Goal: Task Accomplishment & Management: Complete application form

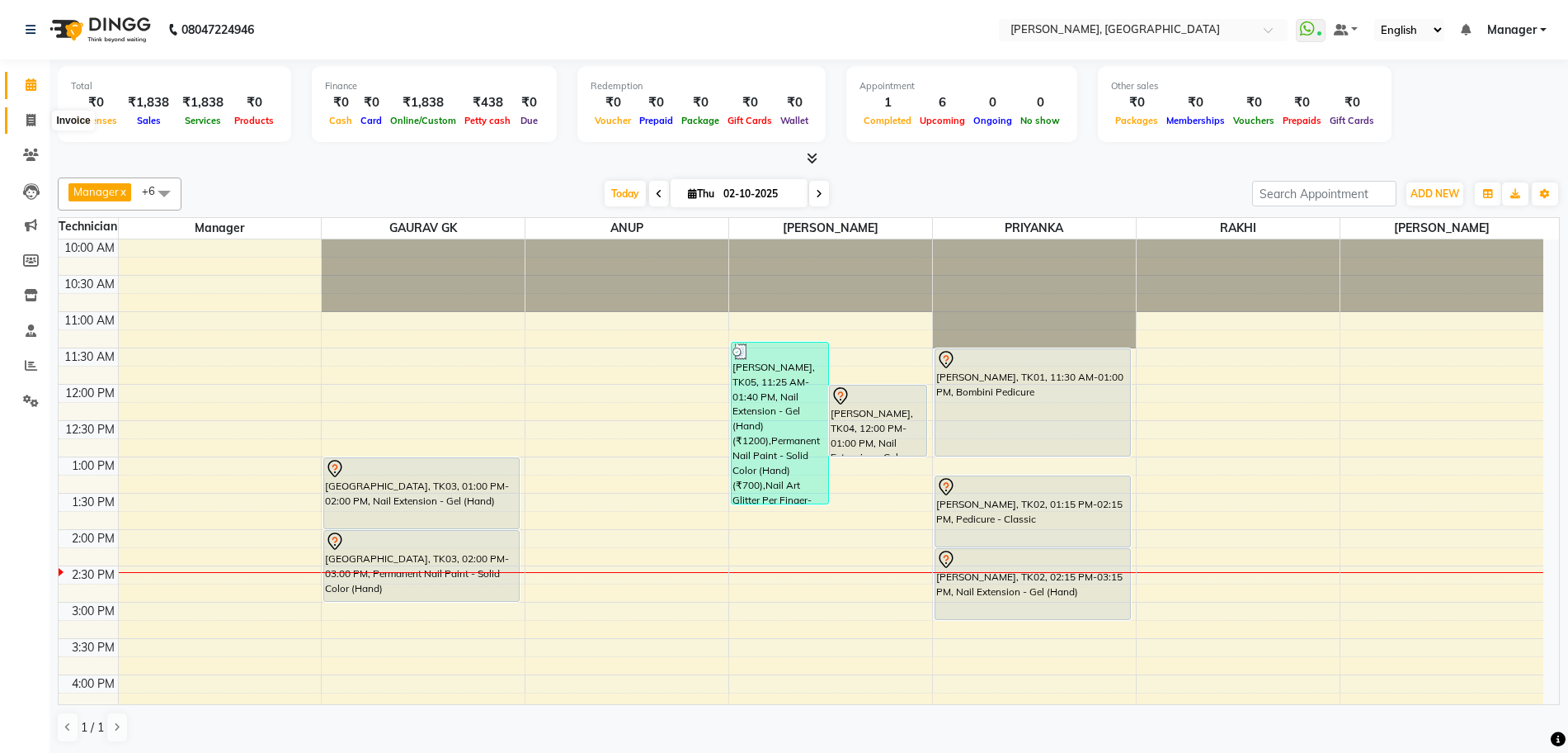
click at [23, 112] on span at bounding box center [31, 121] width 29 height 19
select select "service"
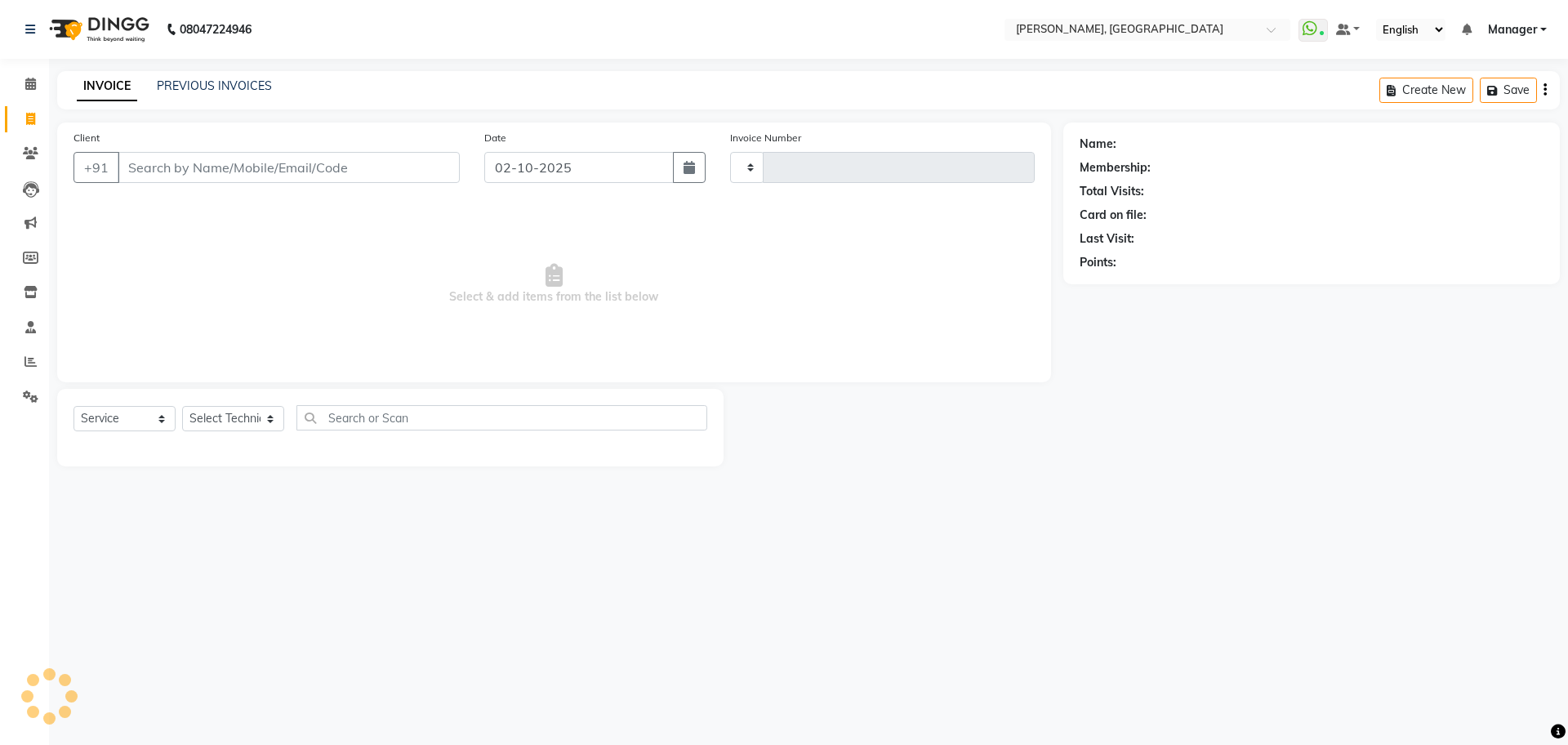
type input "1388"
select select "7674"
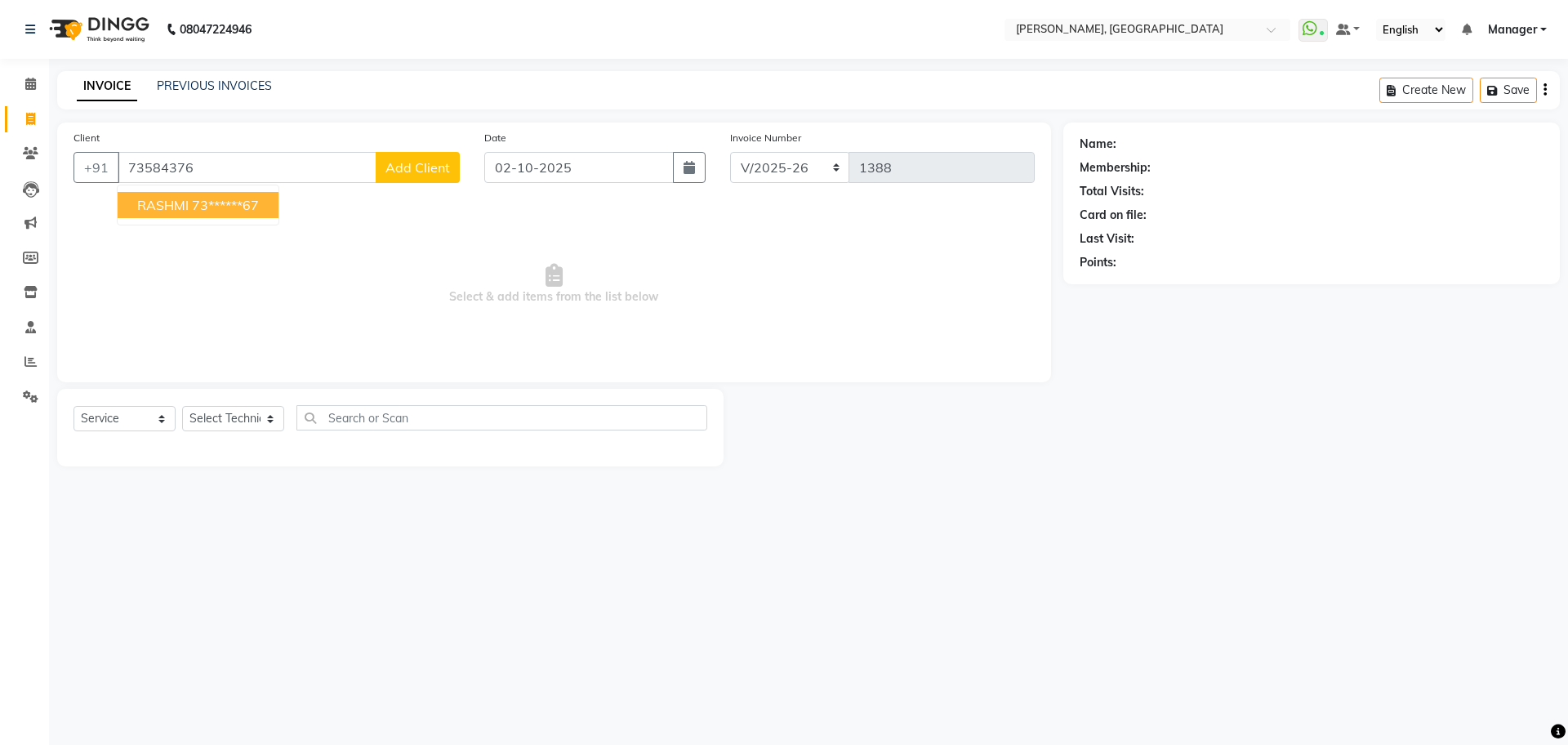
click at [227, 208] on ngb-highlight "73******67" at bounding box center [226, 205] width 67 height 16
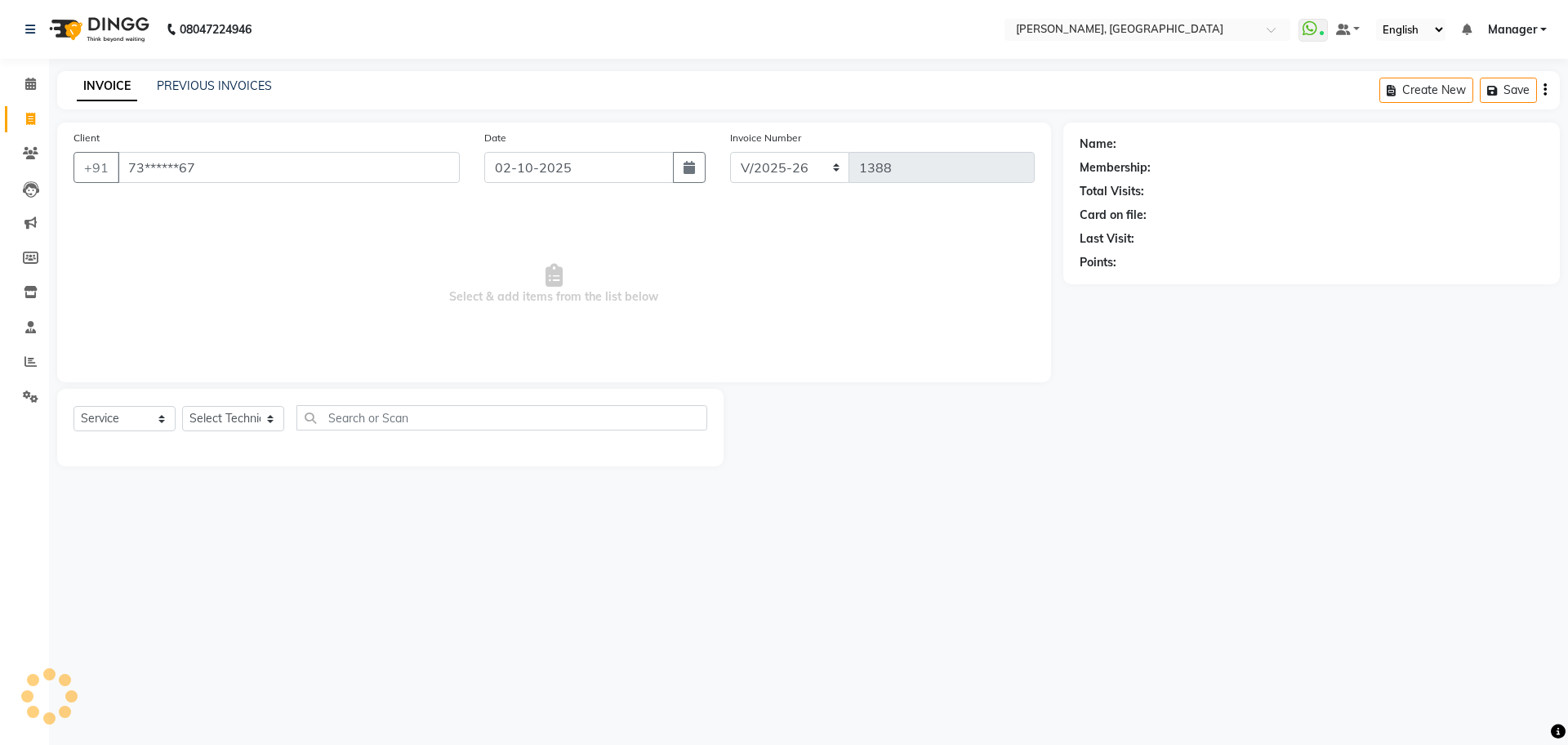
type input "73******67"
click at [219, 410] on select "Select Technician ANUP GAURAV GK [PERSON_NAME] Manager Owner [PERSON_NAME] RAKH…" at bounding box center [233, 419] width 102 height 25
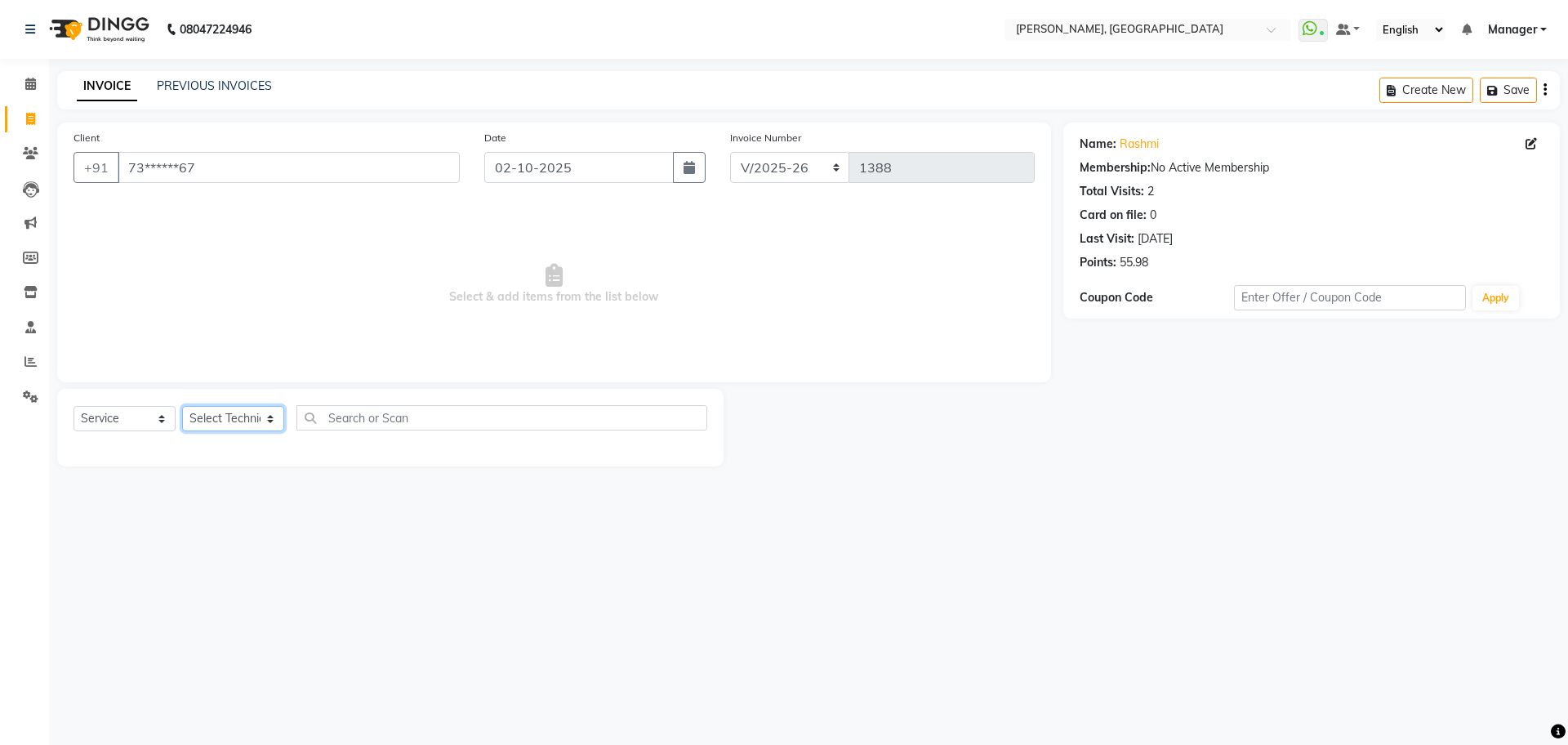
click at [225, 421] on select "Select Technician ANUP GAURAV GK [PERSON_NAME] Manager Owner [PERSON_NAME] RAKH…" at bounding box center [233, 419] width 102 height 25
select select "86045"
click at [182, 406] on select "Select Technician ANUP GAURAV GK [PERSON_NAME] Manager Owner [PERSON_NAME] RAKH…" at bounding box center [233, 419] width 102 height 25
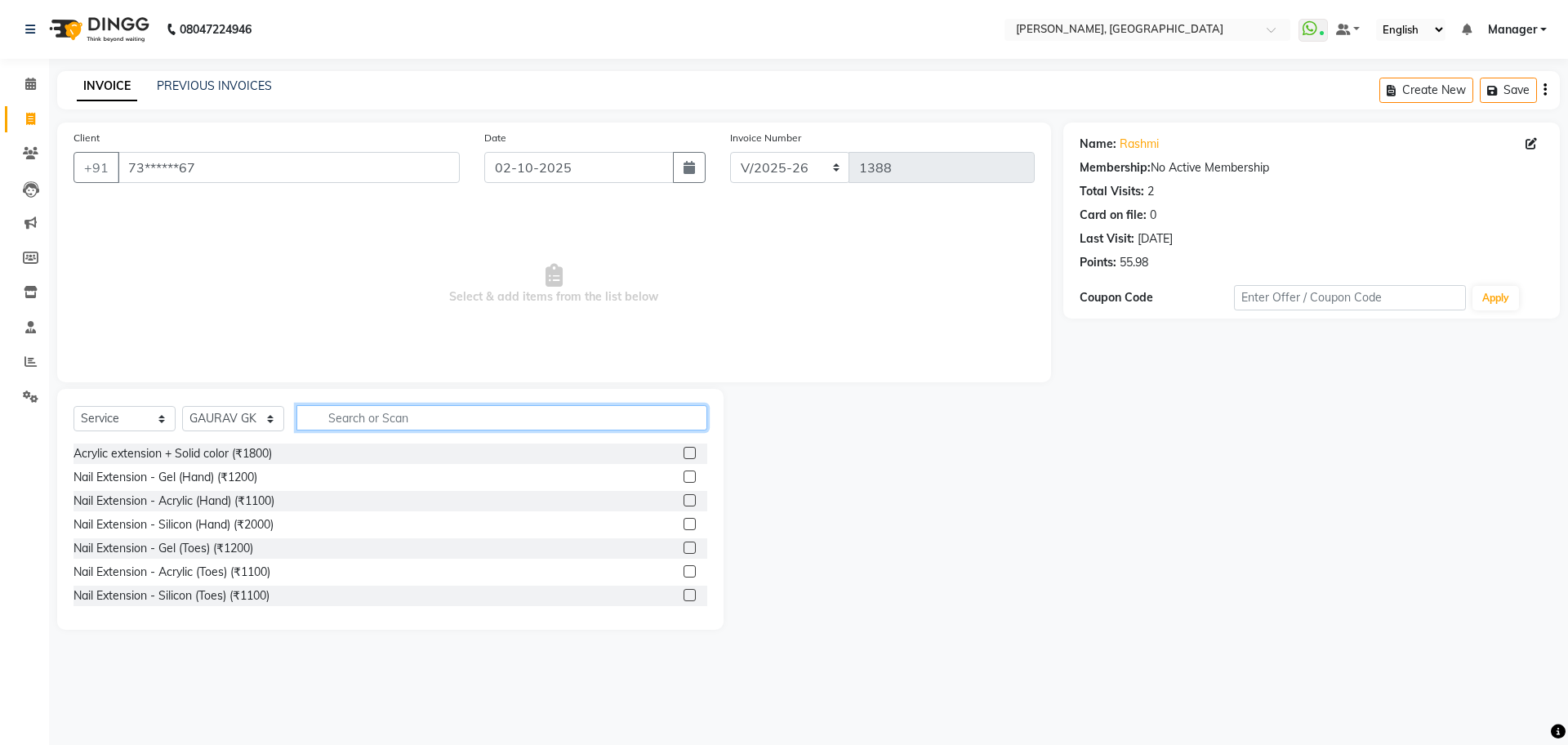
click at [506, 415] on input "text" at bounding box center [502, 418] width 411 height 25
type input "700"
click at [684, 454] on label at bounding box center [690, 453] width 13 height 13
click at [684, 454] on input "checkbox" at bounding box center [689, 454] width 11 height 11
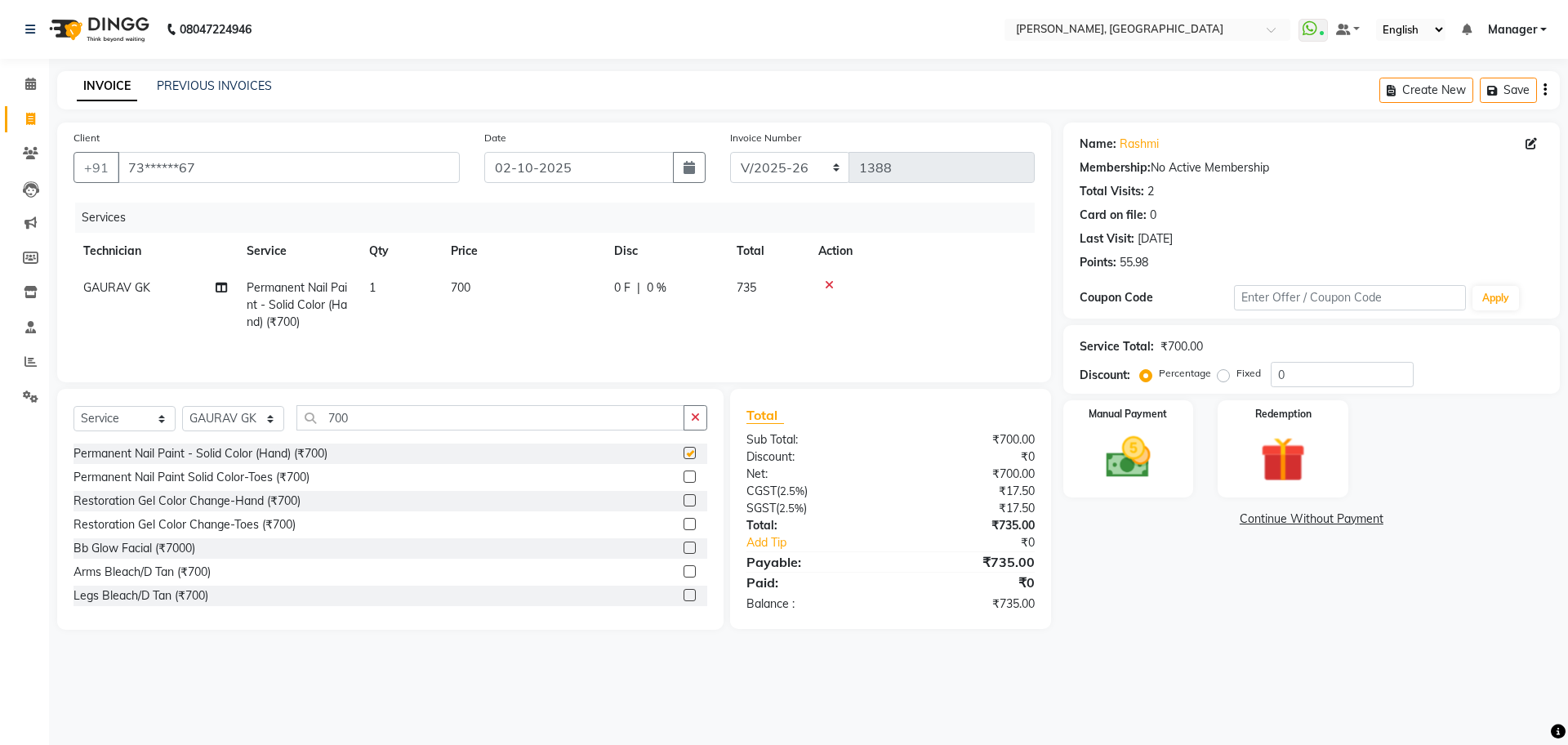
checkbox input "false"
click at [463, 418] on input "700" at bounding box center [491, 418] width 388 height 25
type input "7"
type input "rem"
click at [336, 498] on div "Restoration Removal of Nail Paint-Hand (₹300)" at bounding box center [390, 500] width 634 height 21
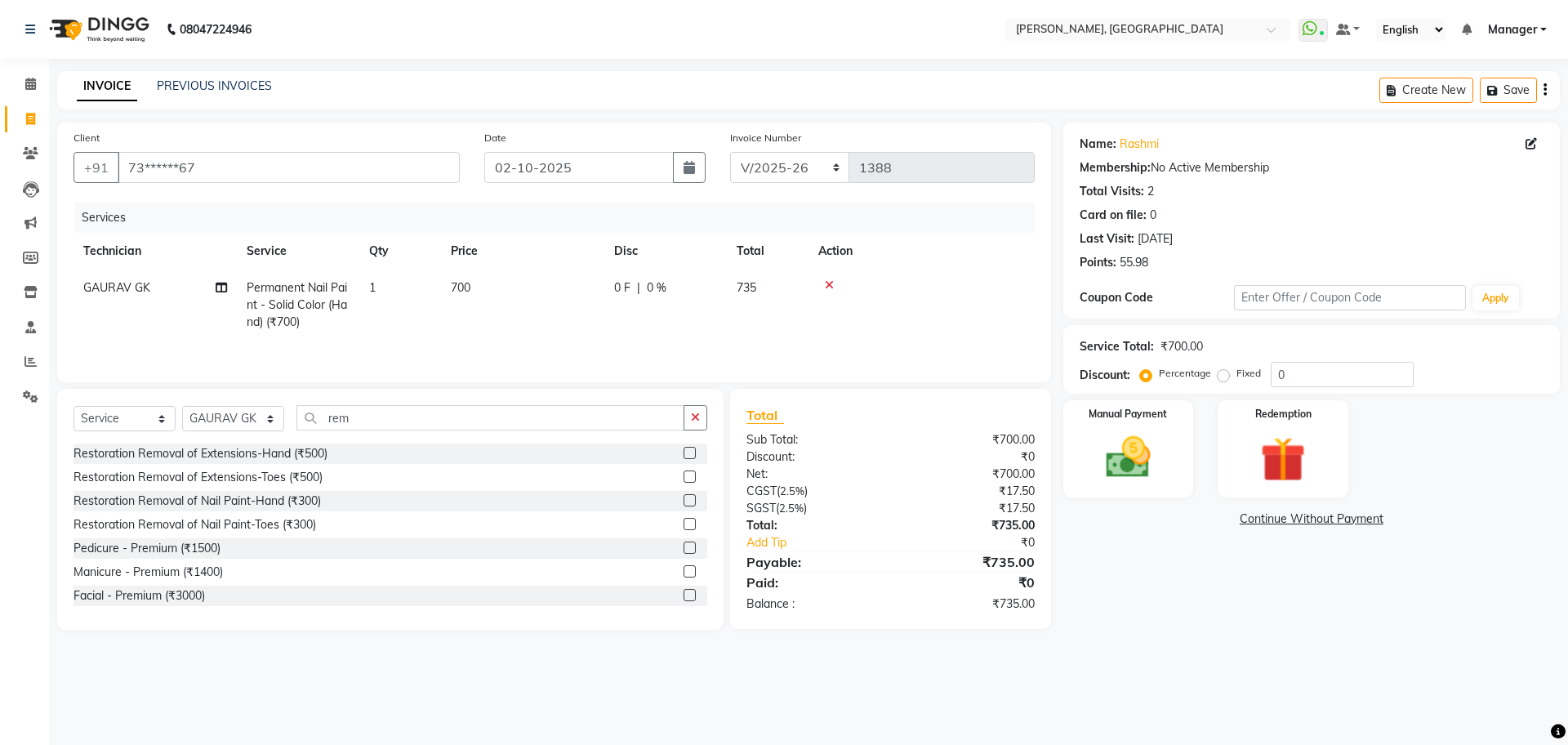
click at [684, 525] on label at bounding box center [690, 524] width 13 height 13
click at [684, 525] on input "checkbox" at bounding box center [689, 525] width 11 height 11
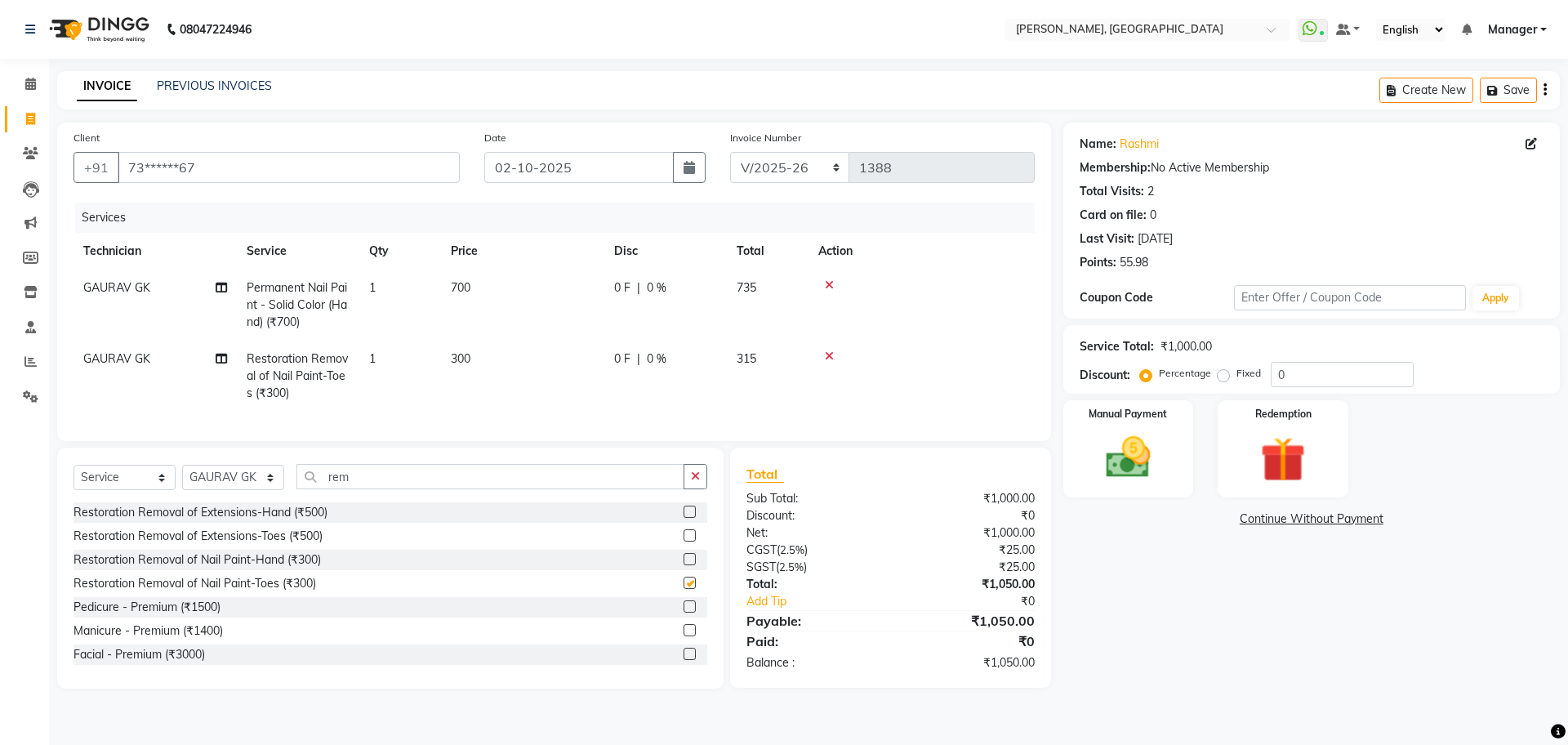
checkbox input "false"
click at [1154, 456] on img at bounding box center [1129, 457] width 76 height 53
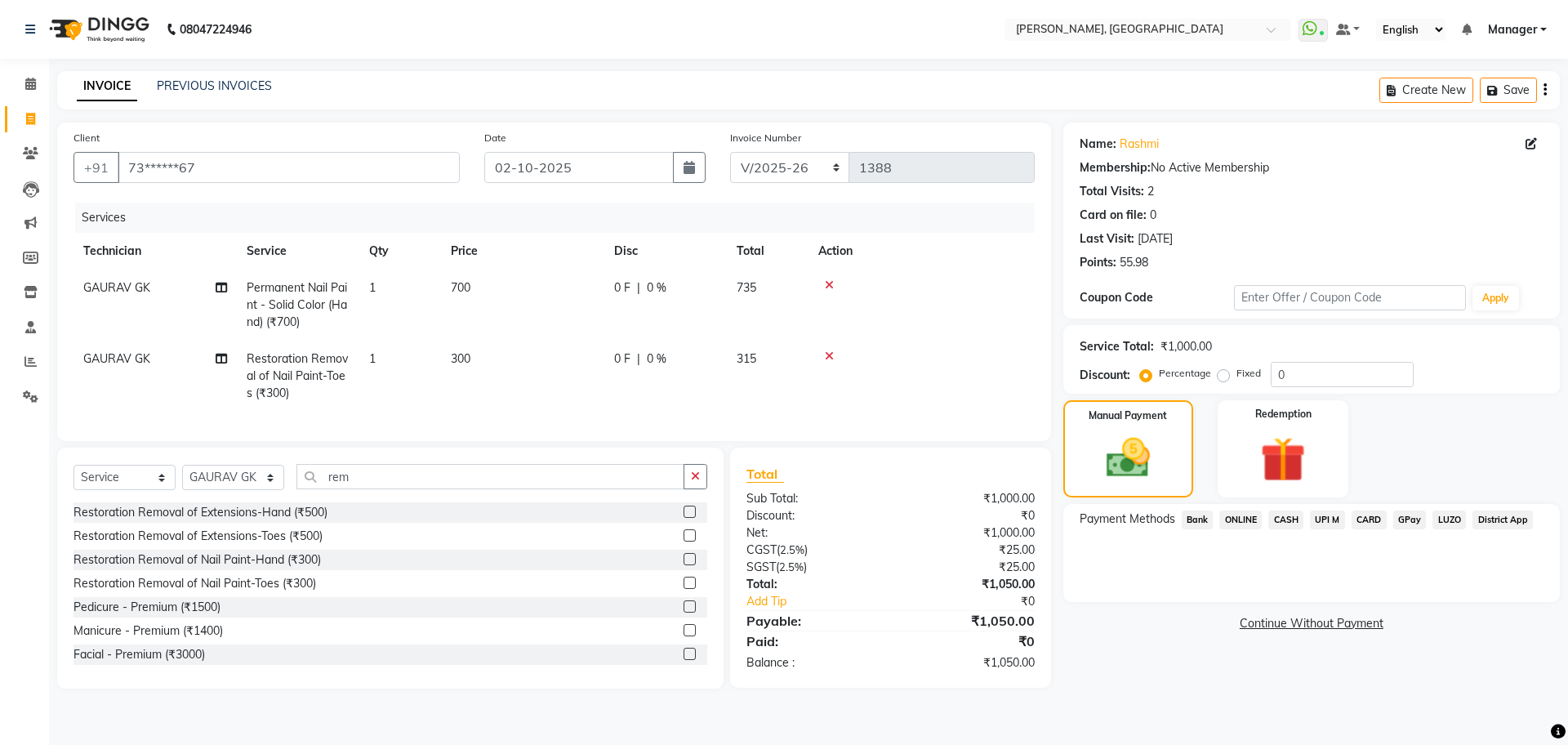
click at [1239, 518] on span "ONLINE" at bounding box center [1241, 519] width 43 height 19
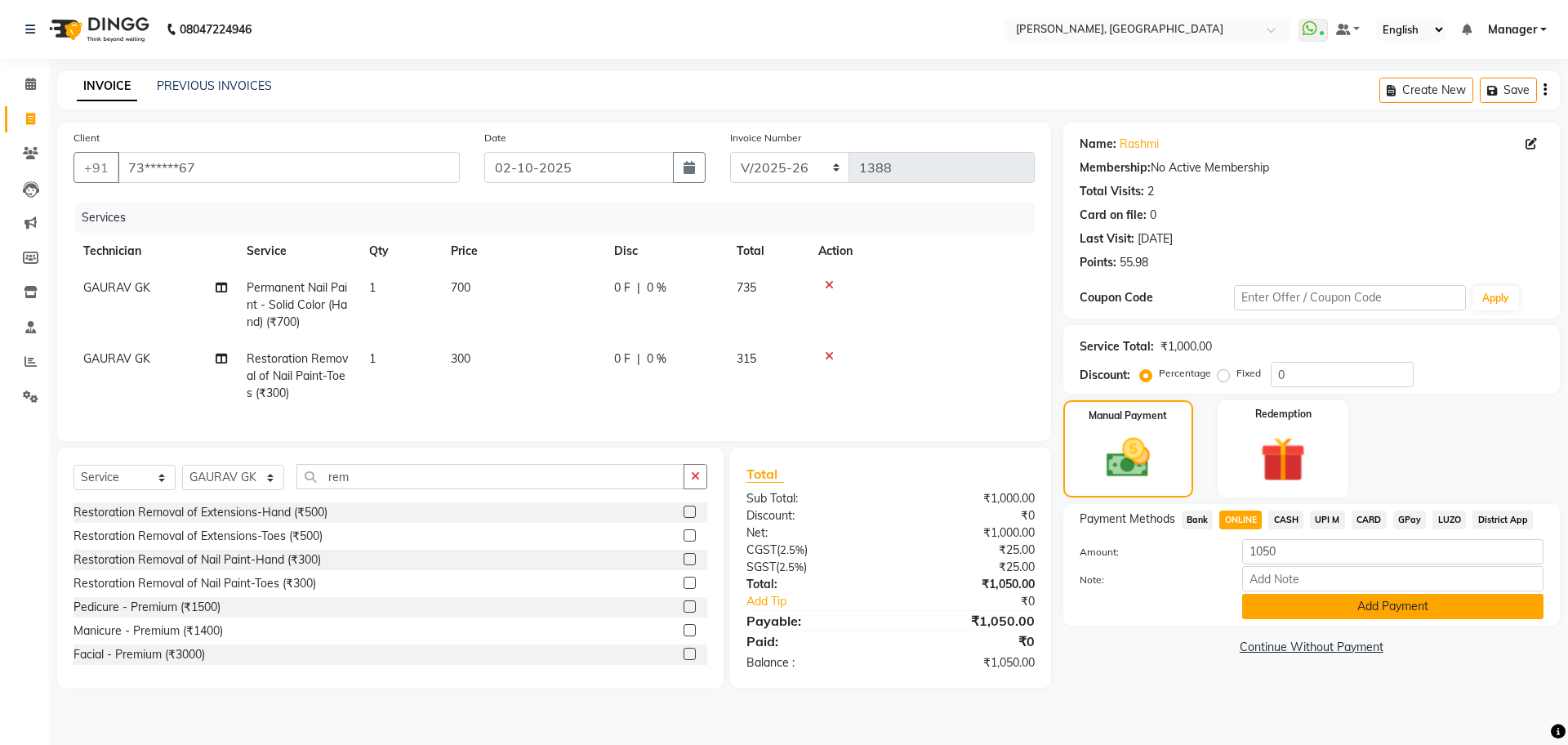
click at [1371, 613] on button "Add Payment" at bounding box center [1393, 606] width 301 height 25
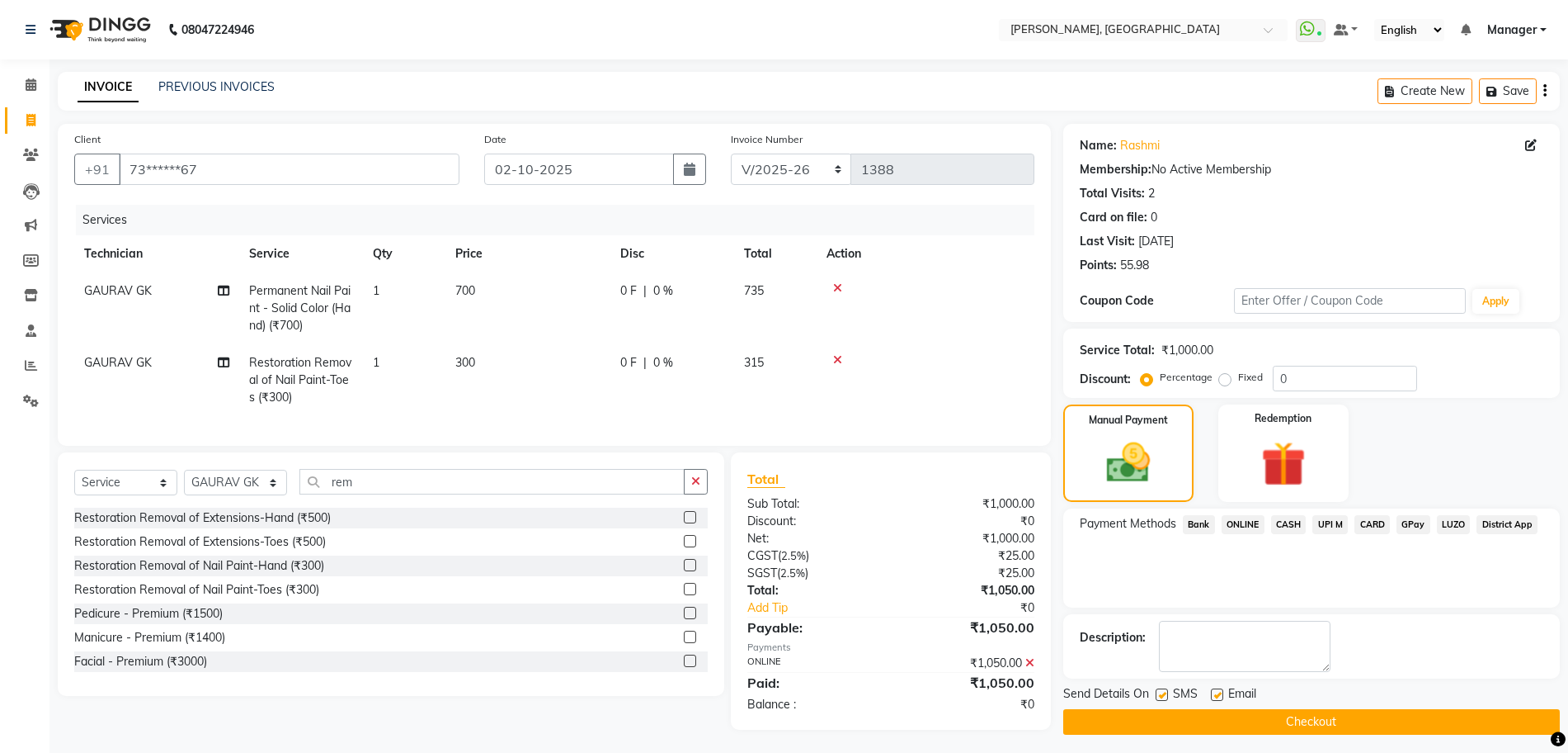
click at [1385, 619] on div "Description:" at bounding box center [1312, 646] width 496 height 64
click at [1276, 731] on button "Checkout" at bounding box center [1312, 722] width 496 height 26
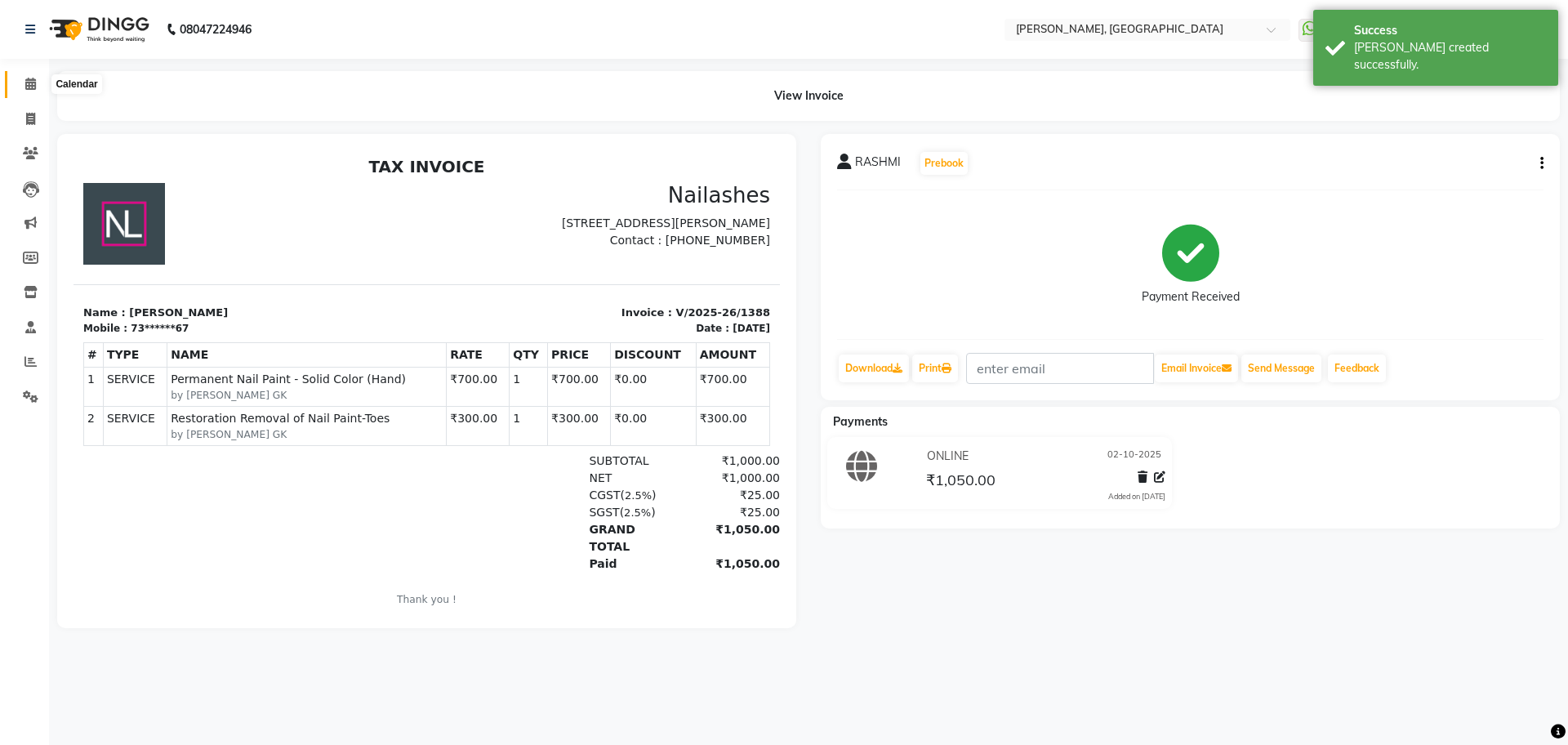
click at [35, 79] on icon at bounding box center [31, 84] width 11 height 13
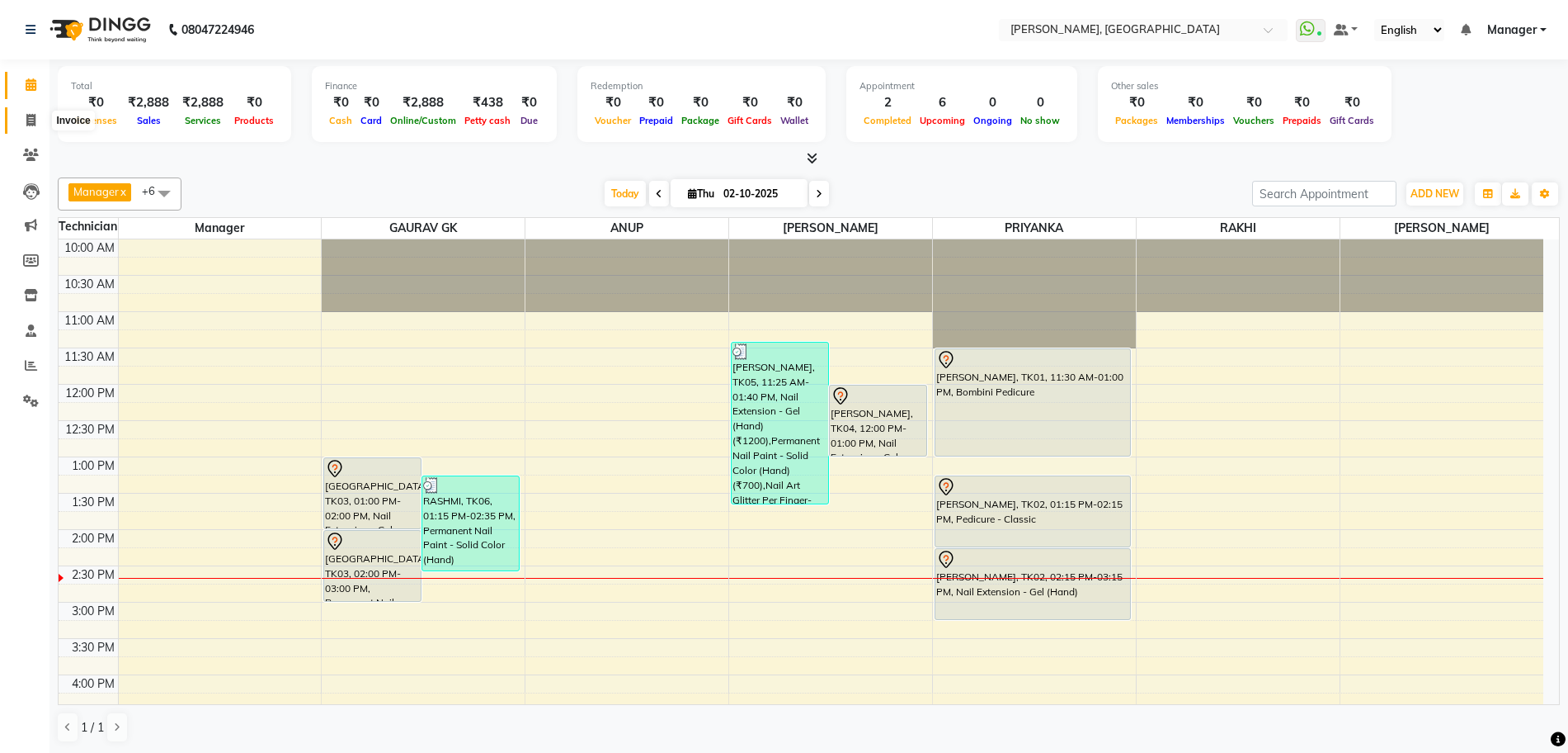
click at [29, 120] on icon at bounding box center [31, 120] width 9 height 13
select select "service"
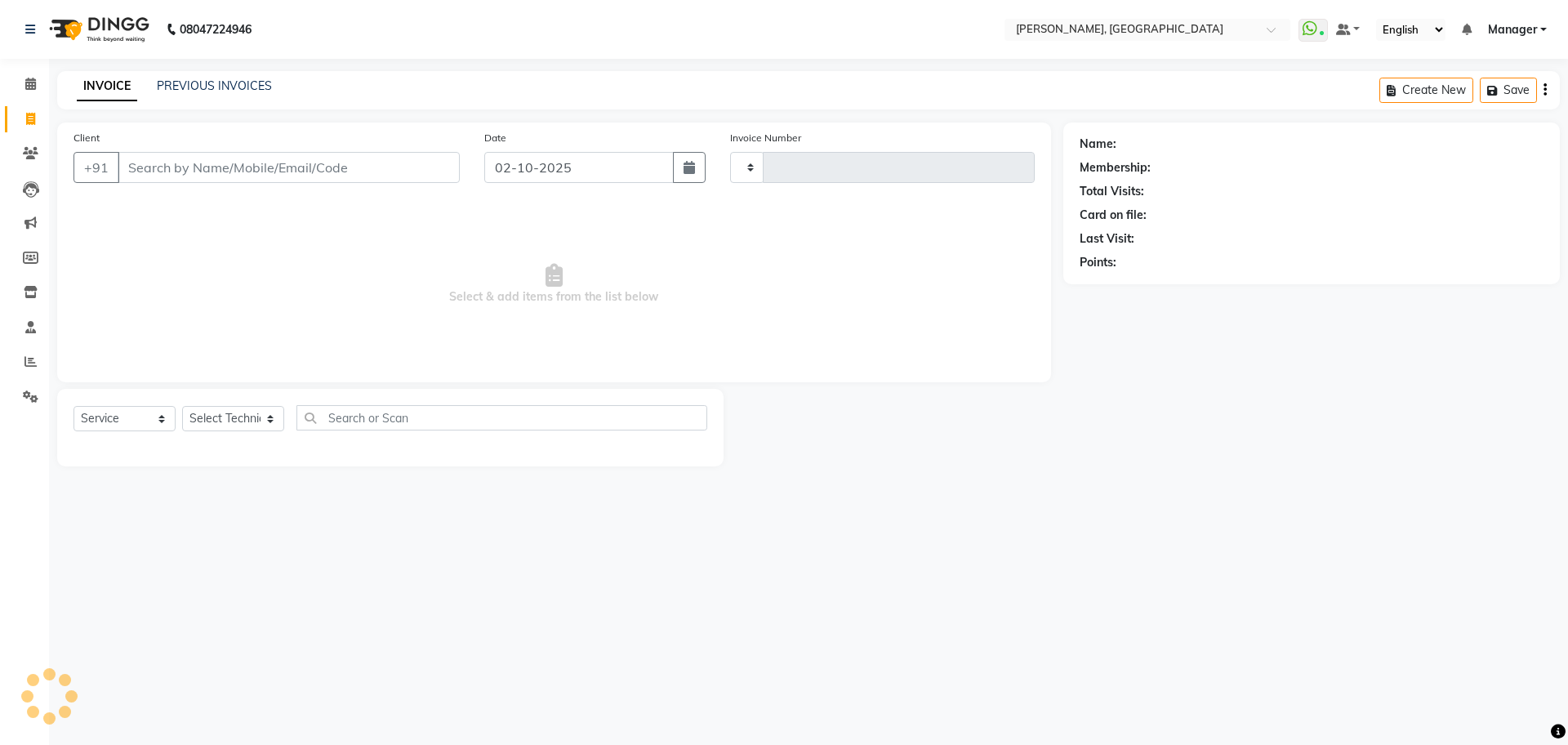
type input "1389"
select select "7674"
click at [187, 171] on input "Client" at bounding box center [288, 168] width 342 height 31
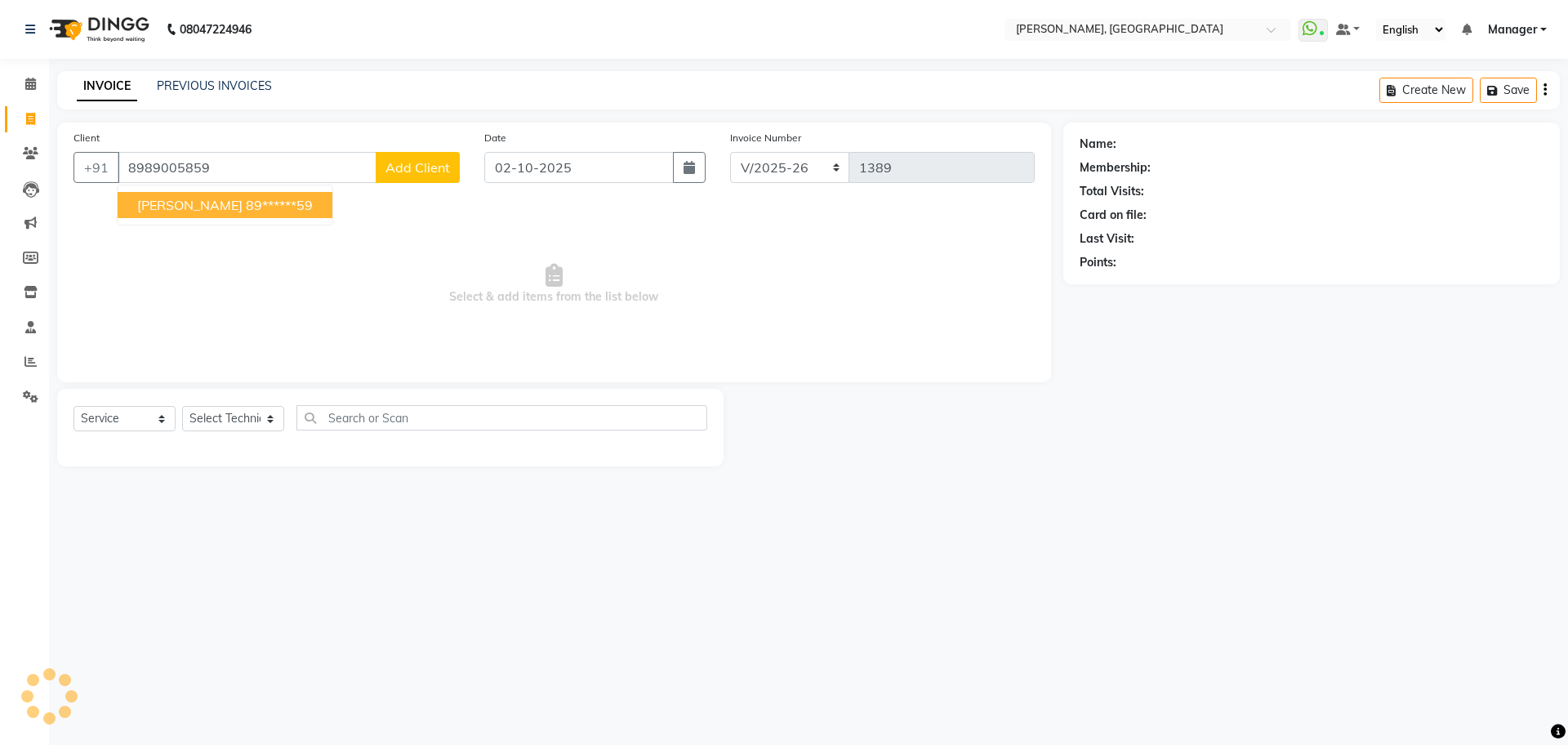
type input "8989005859"
select select "1: Object"
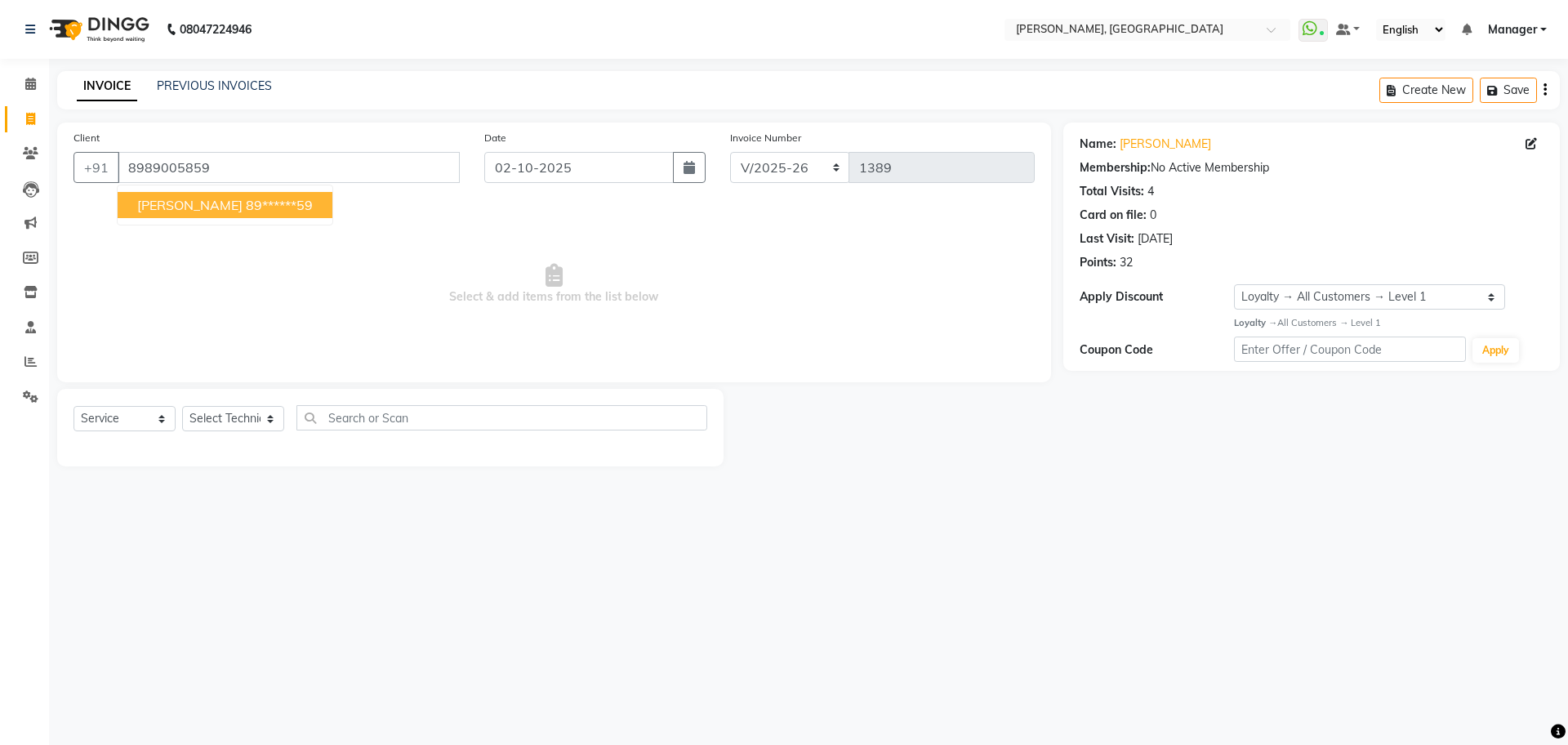
click at [162, 204] on span "[PERSON_NAME]" at bounding box center [190, 205] width 105 height 16
type input "89******59"
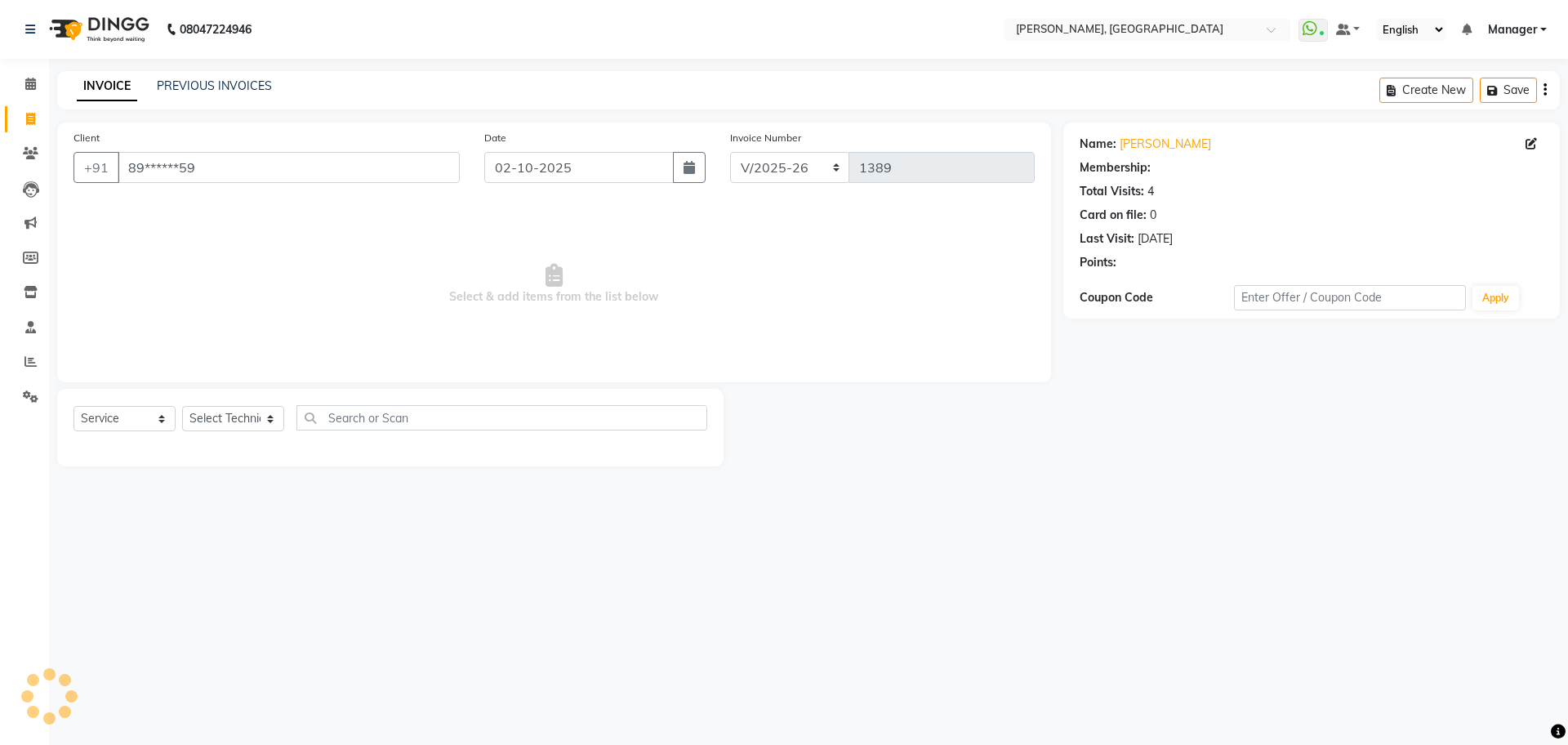
select select "1: Object"
click at [219, 425] on select "Select Technician ANUP GAURAV GK [PERSON_NAME] Manager Owner [PERSON_NAME] RAKH…" at bounding box center [233, 419] width 102 height 25
select select "92343"
click at [182, 406] on select "Select Technician ANUP GAURAV GK [PERSON_NAME] Manager Owner [PERSON_NAME] RAKH…" at bounding box center [233, 419] width 102 height 25
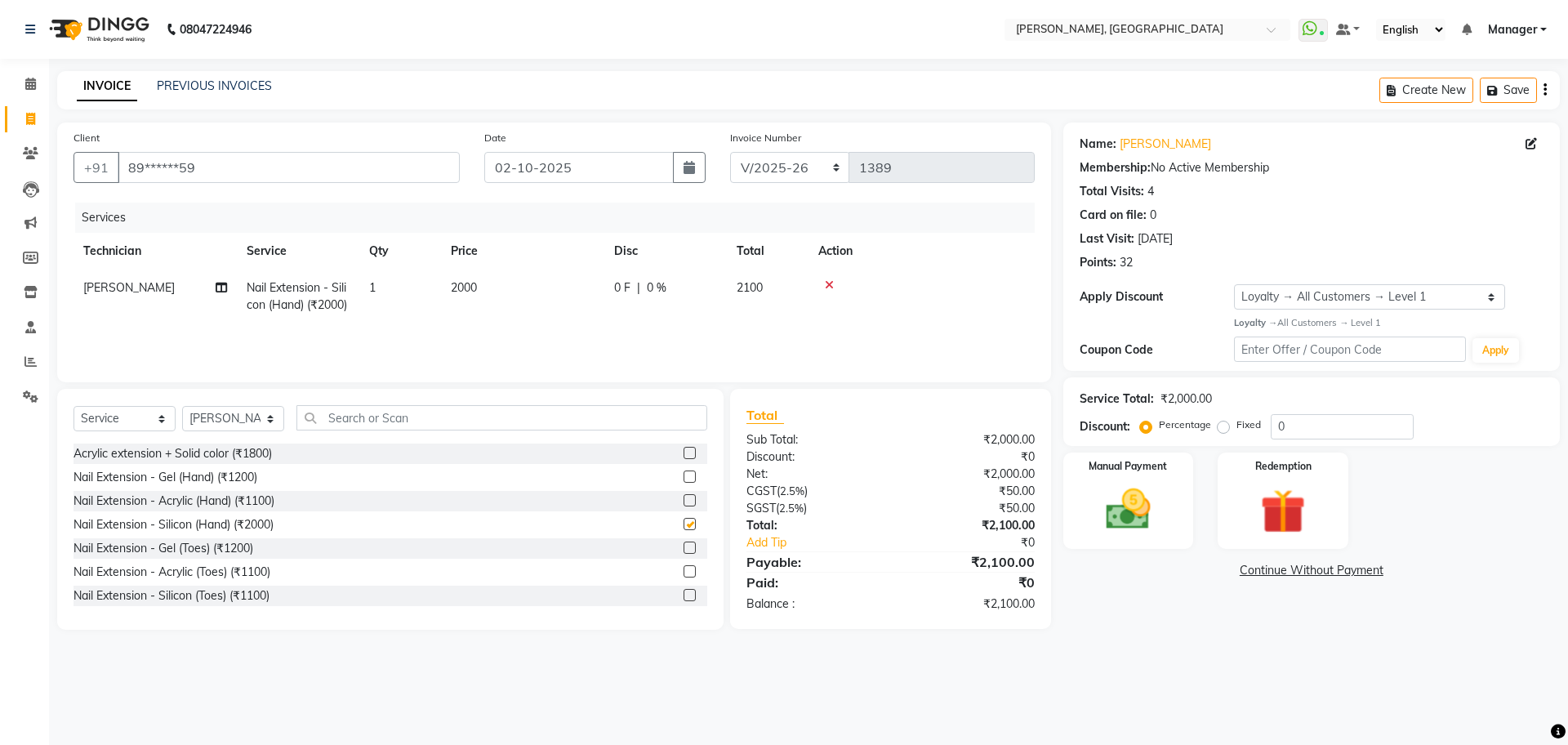
checkbox input "false"
click at [492, 427] on input "text" at bounding box center [502, 418] width 411 height 25
type input "700"
click at [684, 475] on label at bounding box center [690, 477] width 13 height 13
click at [684, 475] on input "checkbox" at bounding box center [689, 478] width 11 height 11
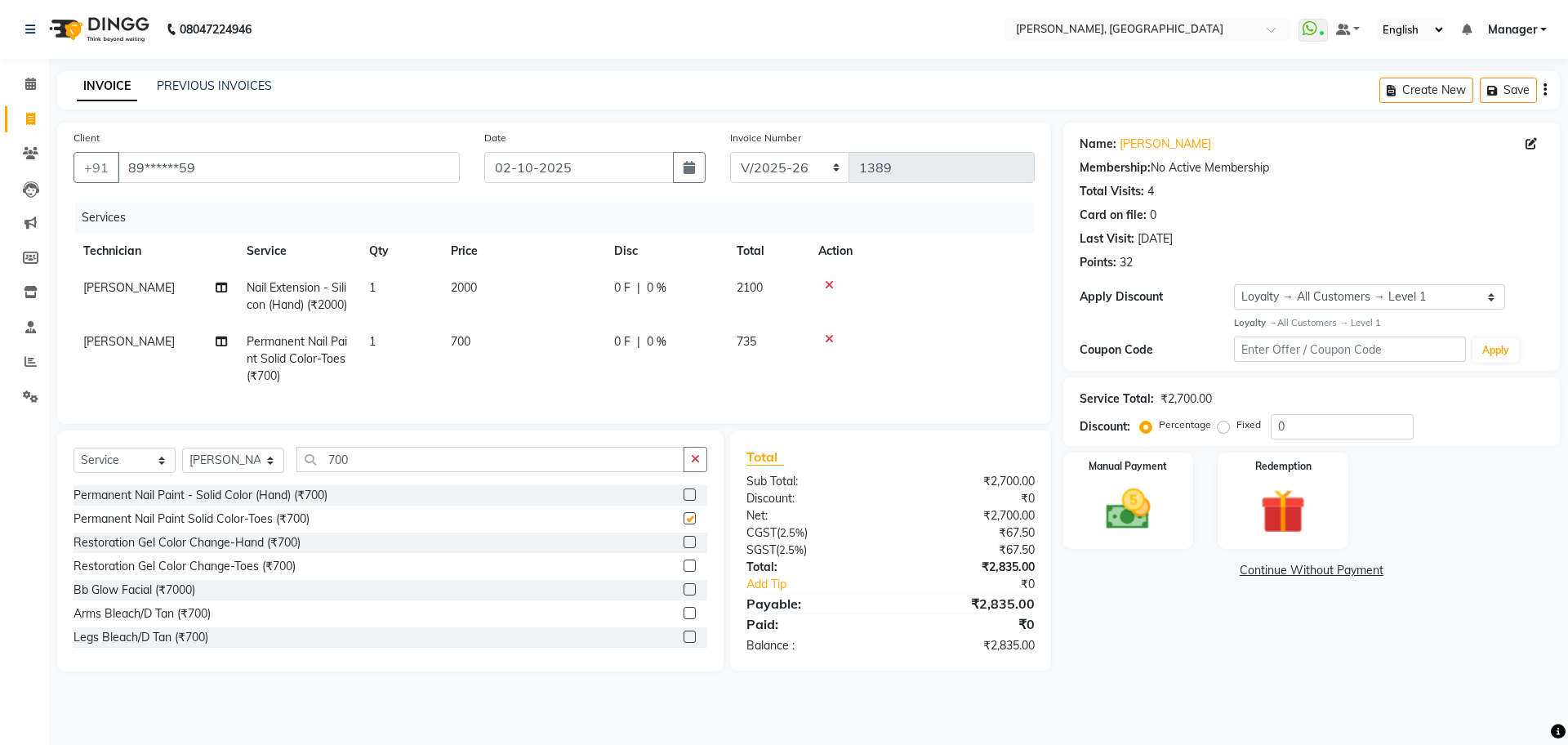
checkbox input "false"
click at [621, 472] on input "700" at bounding box center [491, 460] width 388 height 25
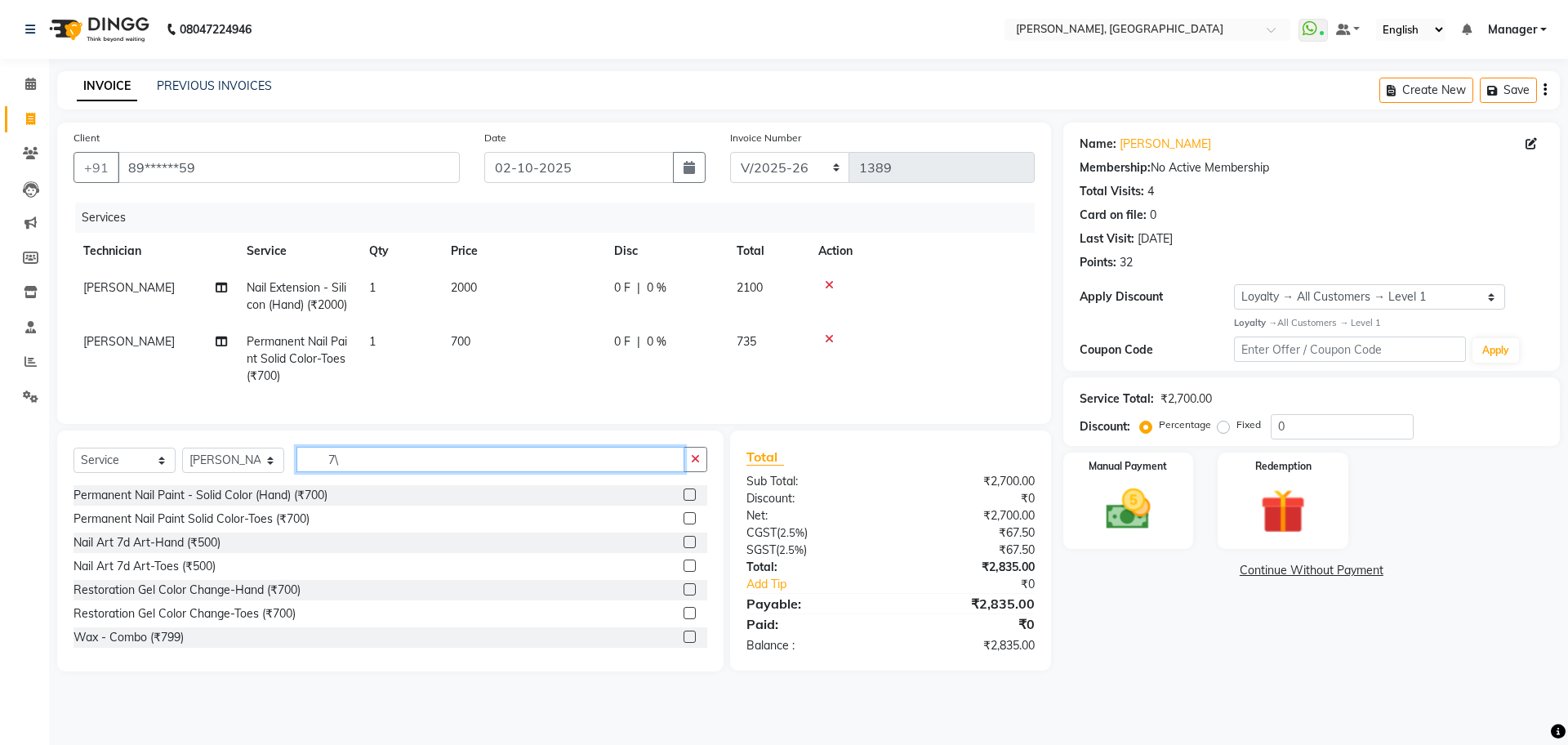
type input "7"
type input "300"
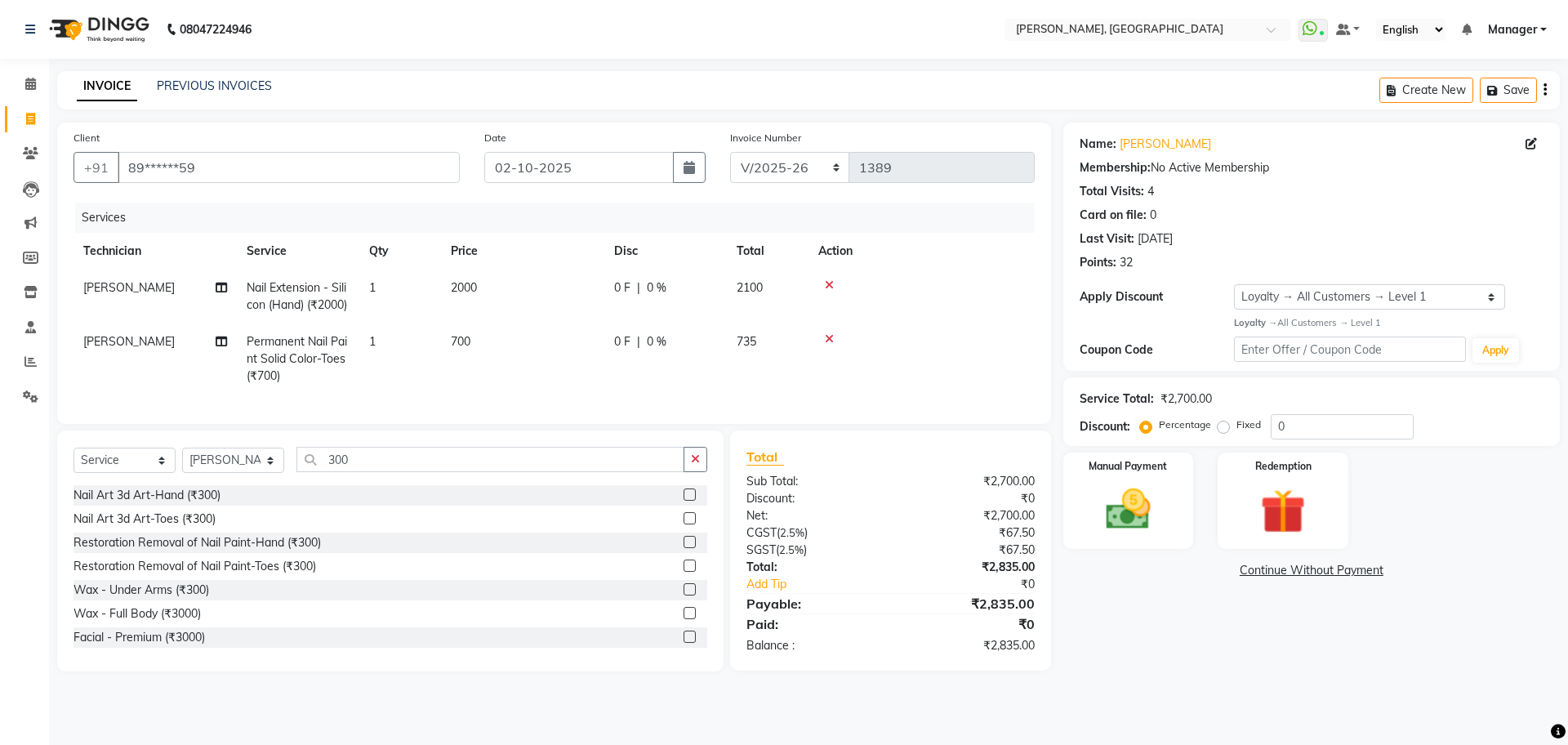
click at [684, 572] on label at bounding box center [690, 566] width 13 height 13
click at [684, 572] on input "checkbox" at bounding box center [689, 566] width 11 height 11
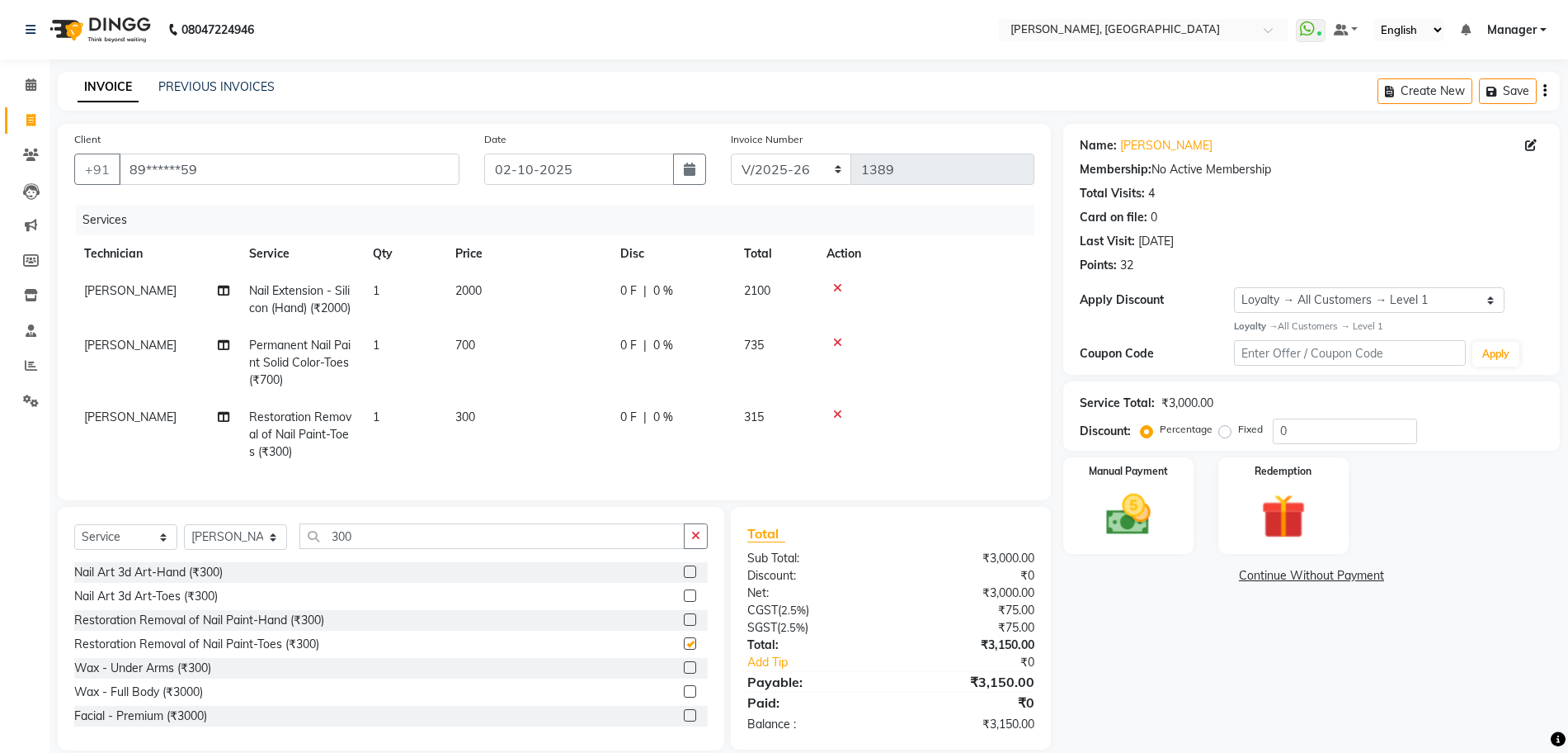
checkbox input "false"
click at [841, 290] on icon at bounding box center [838, 288] width 9 height 12
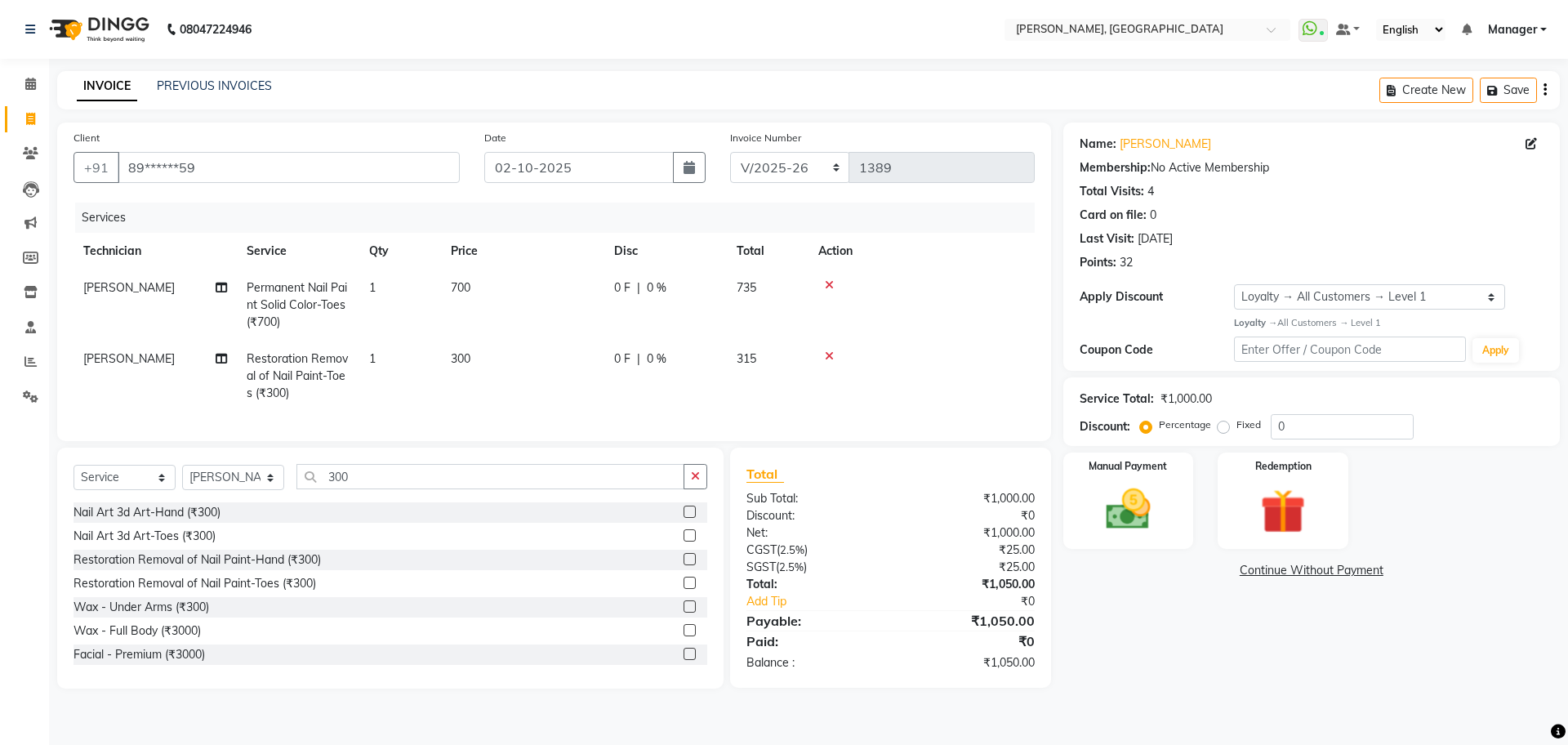
drag, startPoint x: 690, startPoint y: 225, endPoint x: 578, endPoint y: 370, distance: 183.2
click at [578, 370] on td "300" at bounding box center [522, 376] width 163 height 71
select select "92343"
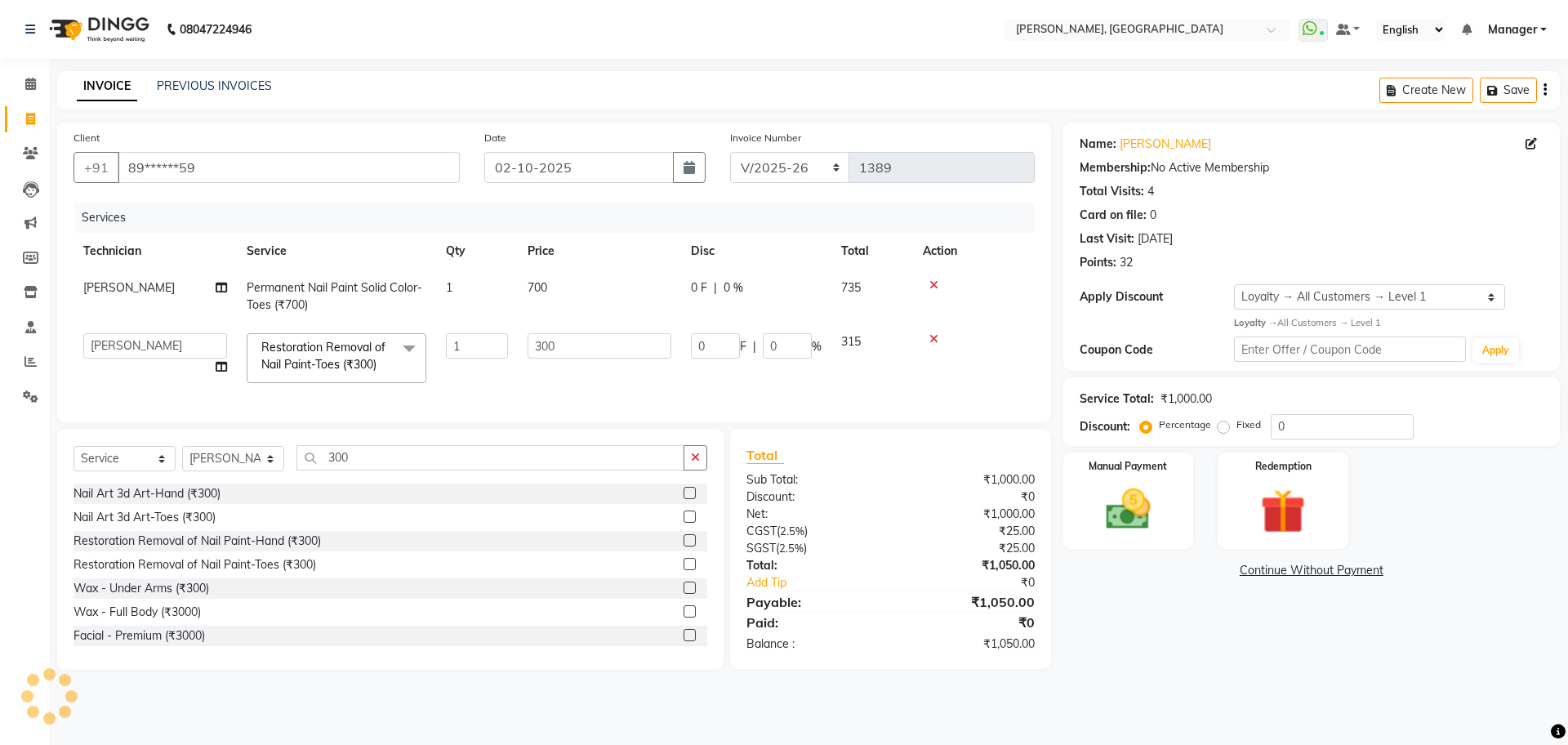
click at [935, 336] on icon at bounding box center [934, 339] width 9 height 12
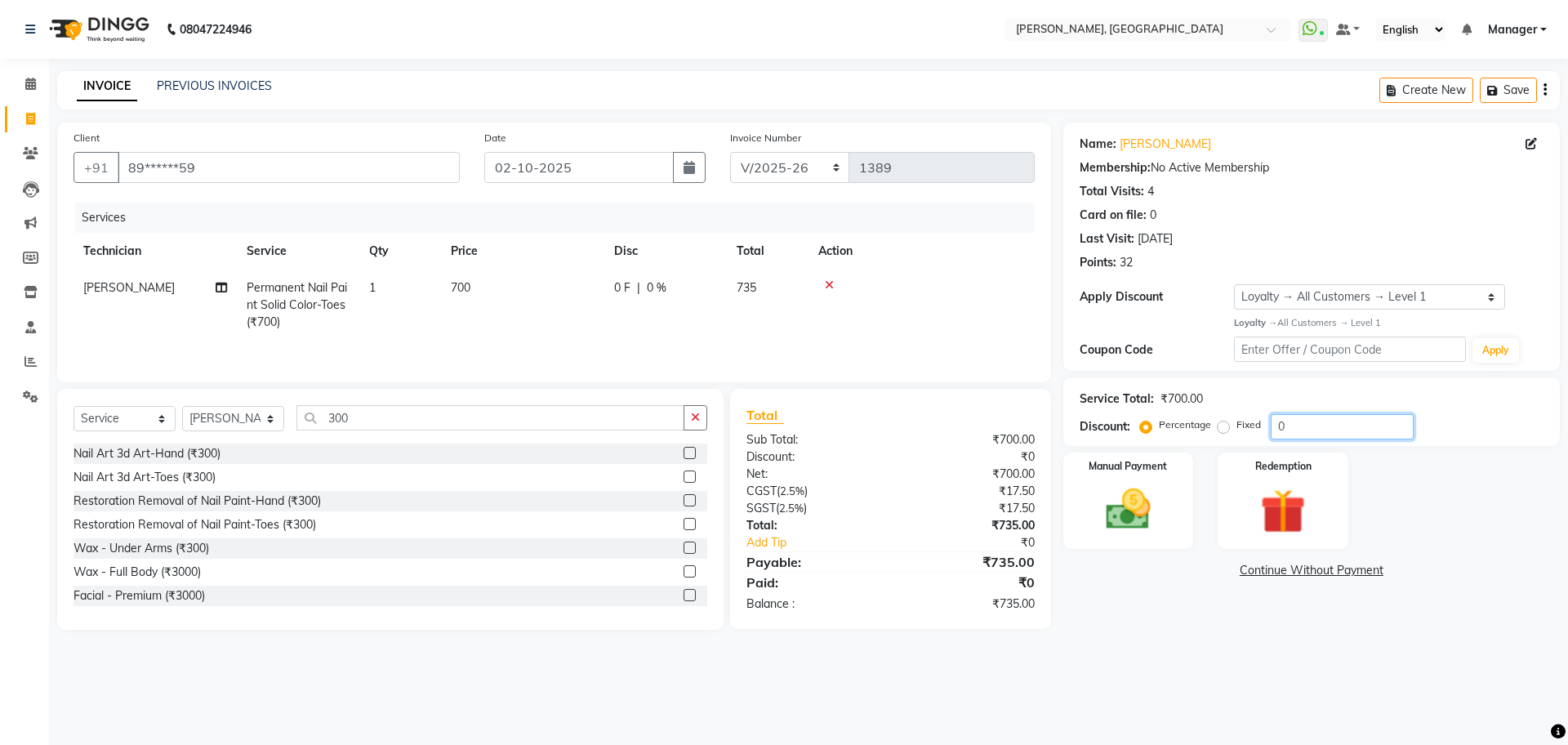
click at [1354, 432] on input "0" at bounding box center [1343, 427] width 143 height 25
type input "5"
type input "4"
type input "4.7"
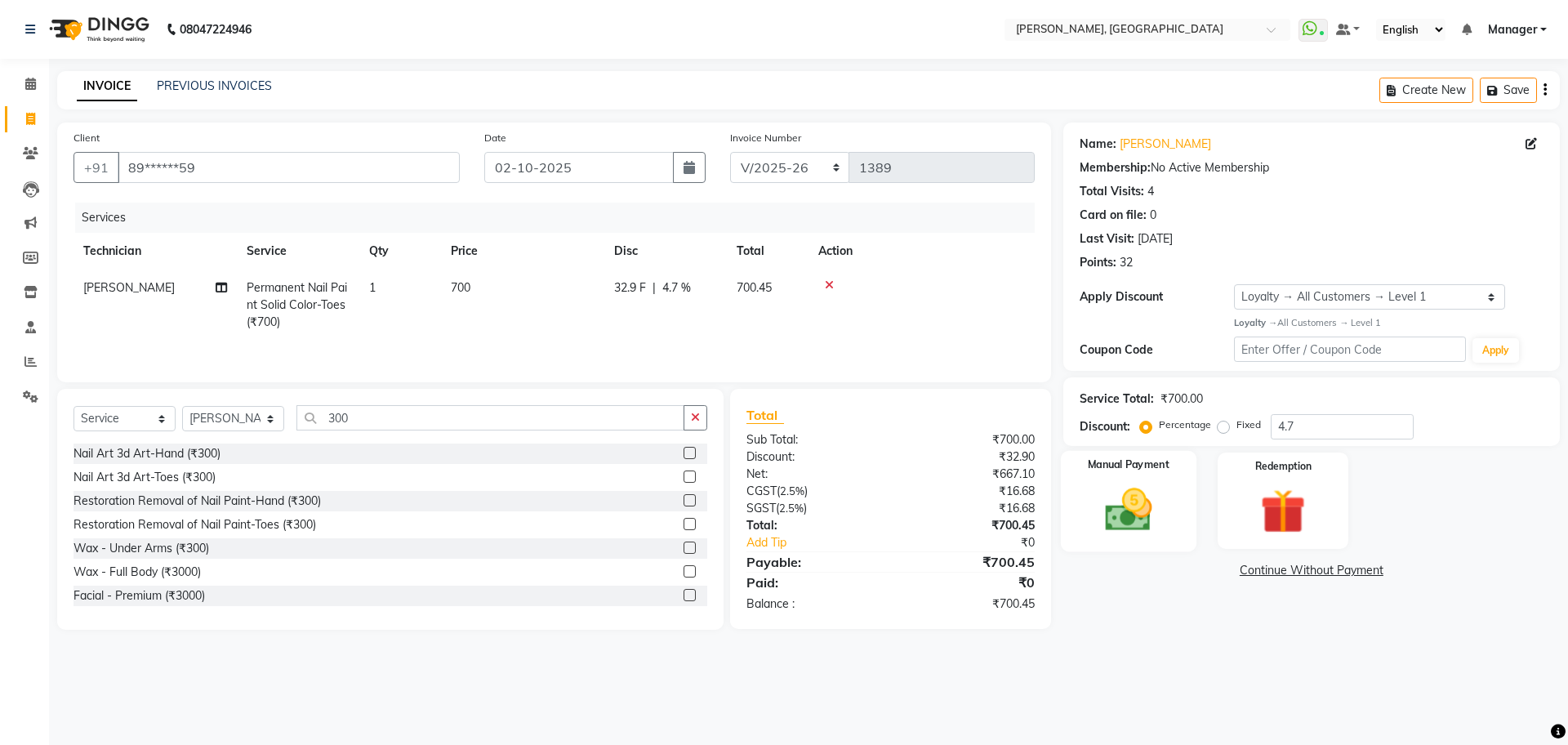
click at [1115, 479] on div "Manual Payment" at bounding box center [1128, 499] width 136 height 101
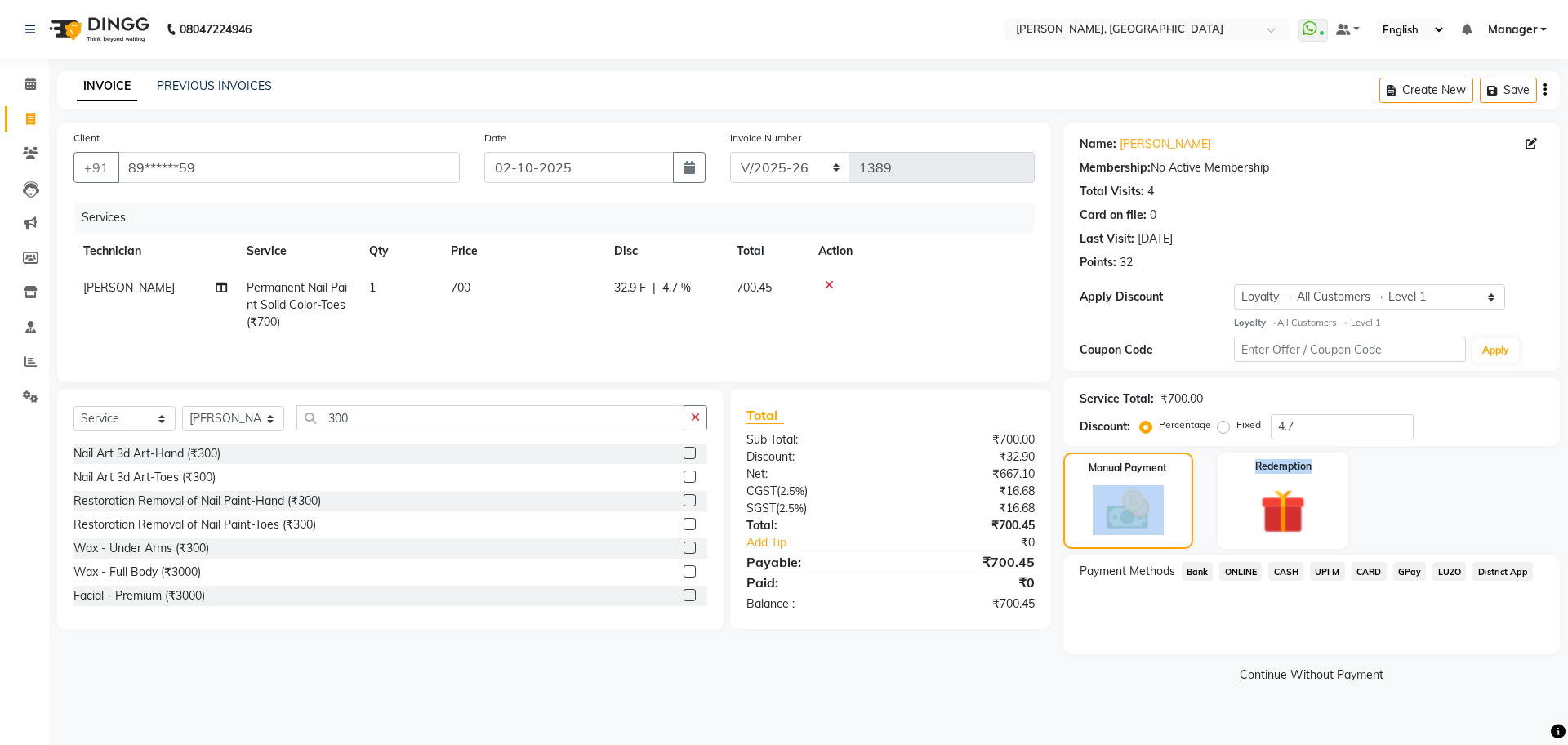
drag, startPoint x: 1115, startPoint y: 479, endPoint x: 1185, endPoint y: 559, distance: 106.3
click at [1172, 552] on div "Name: [PERSON_NAME] Membership: No Active Membership Total Visits: 4 Card on fi…" at bounding box center [1318, 404] width 509 height 564
click at [1232, 568] on span "ONLINE" at bounding box center [1241, 571] width 43 height 19
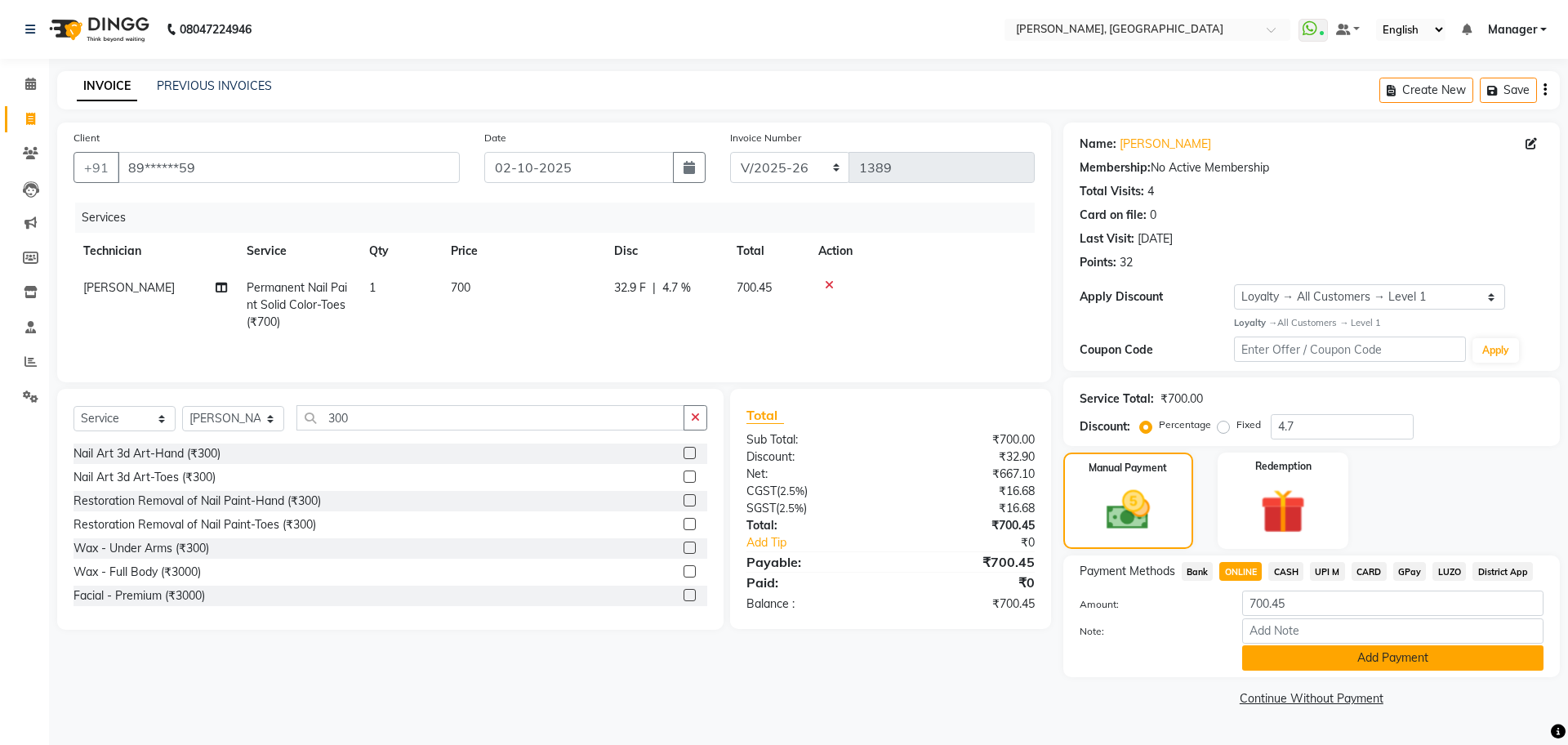
click at [1366, 661] on button "Add Payment" at bounding box center [1393, 658] width 301 height 25
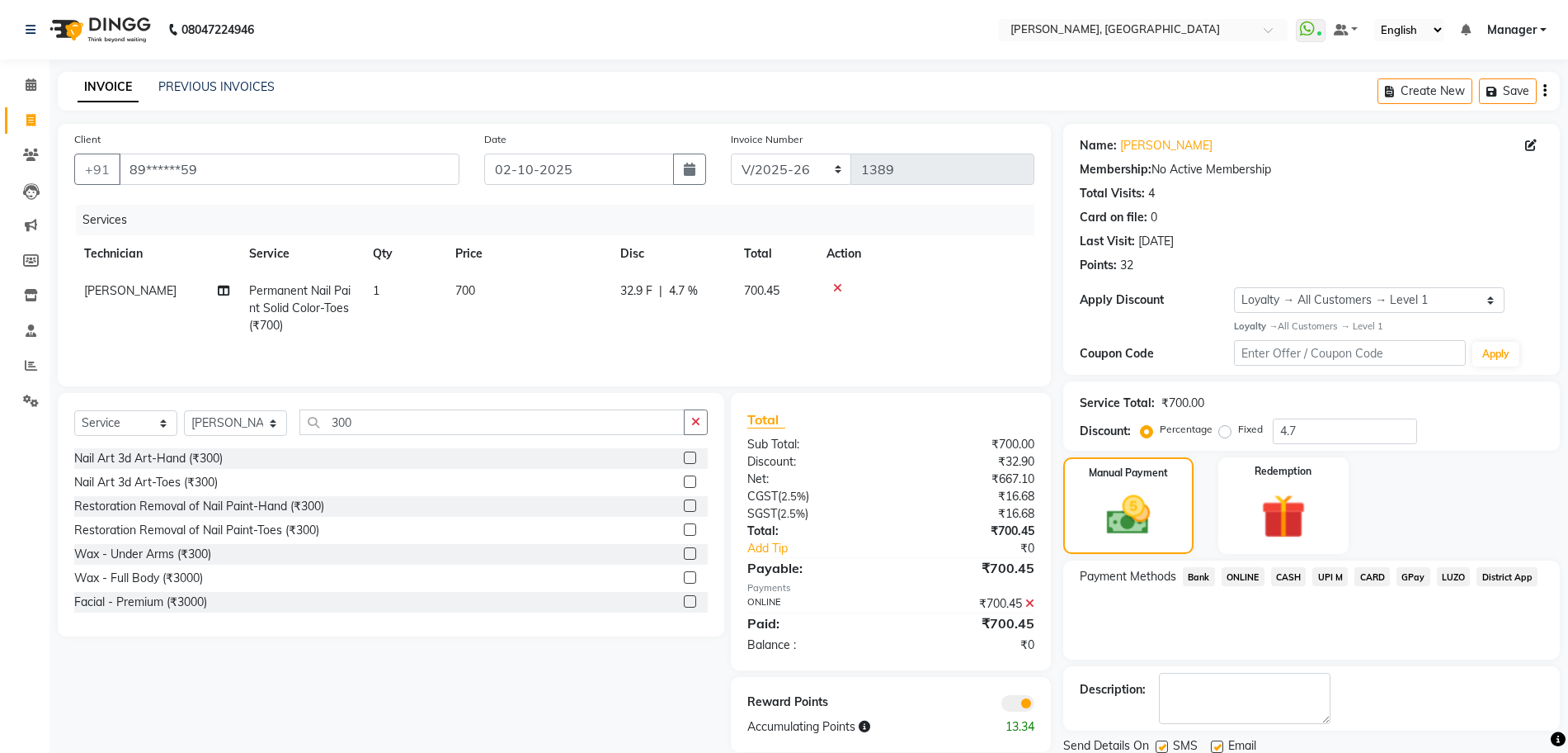
scroll to position [59, 0]
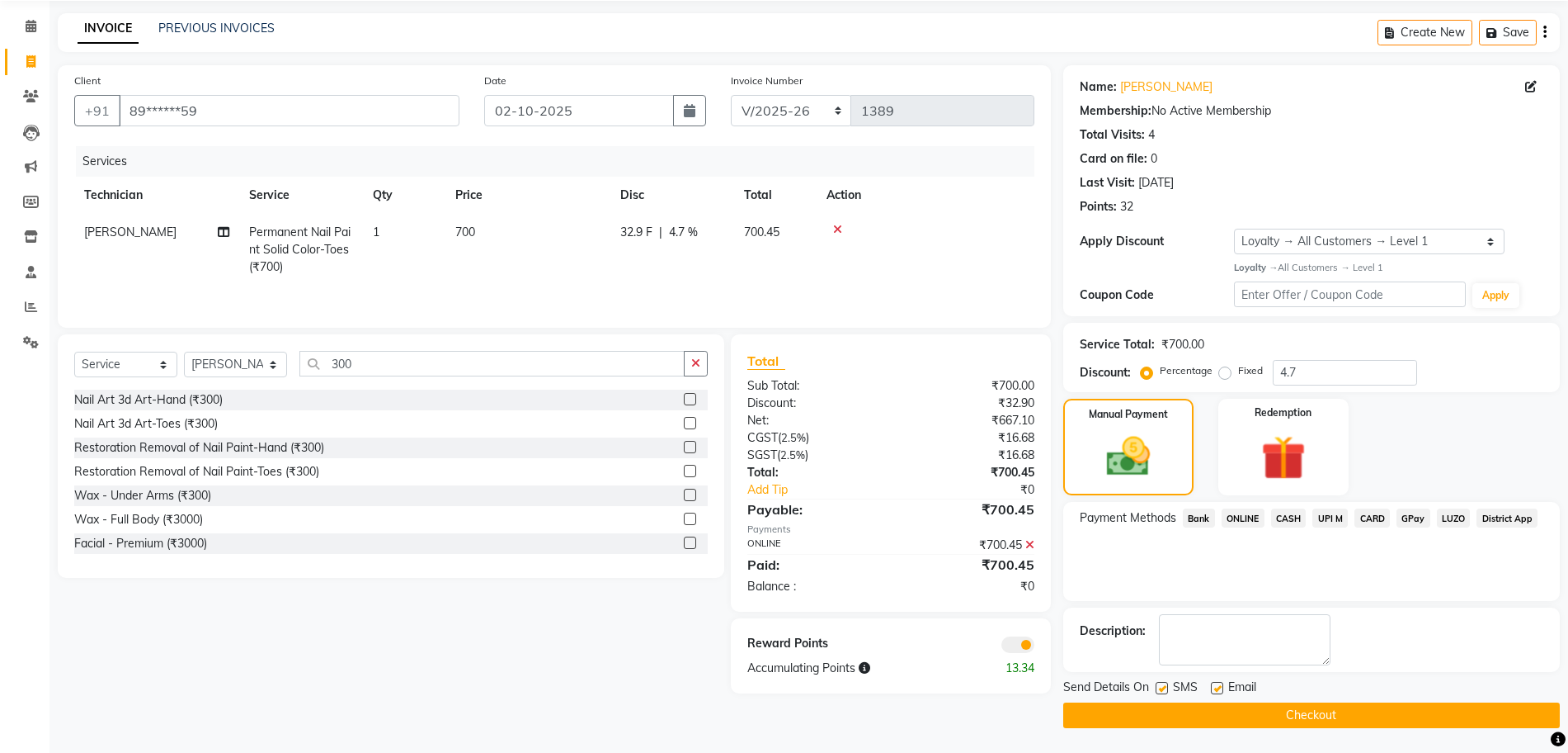
click at [1287, 699] on div "Send Details On SMS Email" at bounding box center [1312, 688] width 496 height 21
click at [1290, 710] on button "Checkout" at bounding box center [1312, 715] width 496 height 26
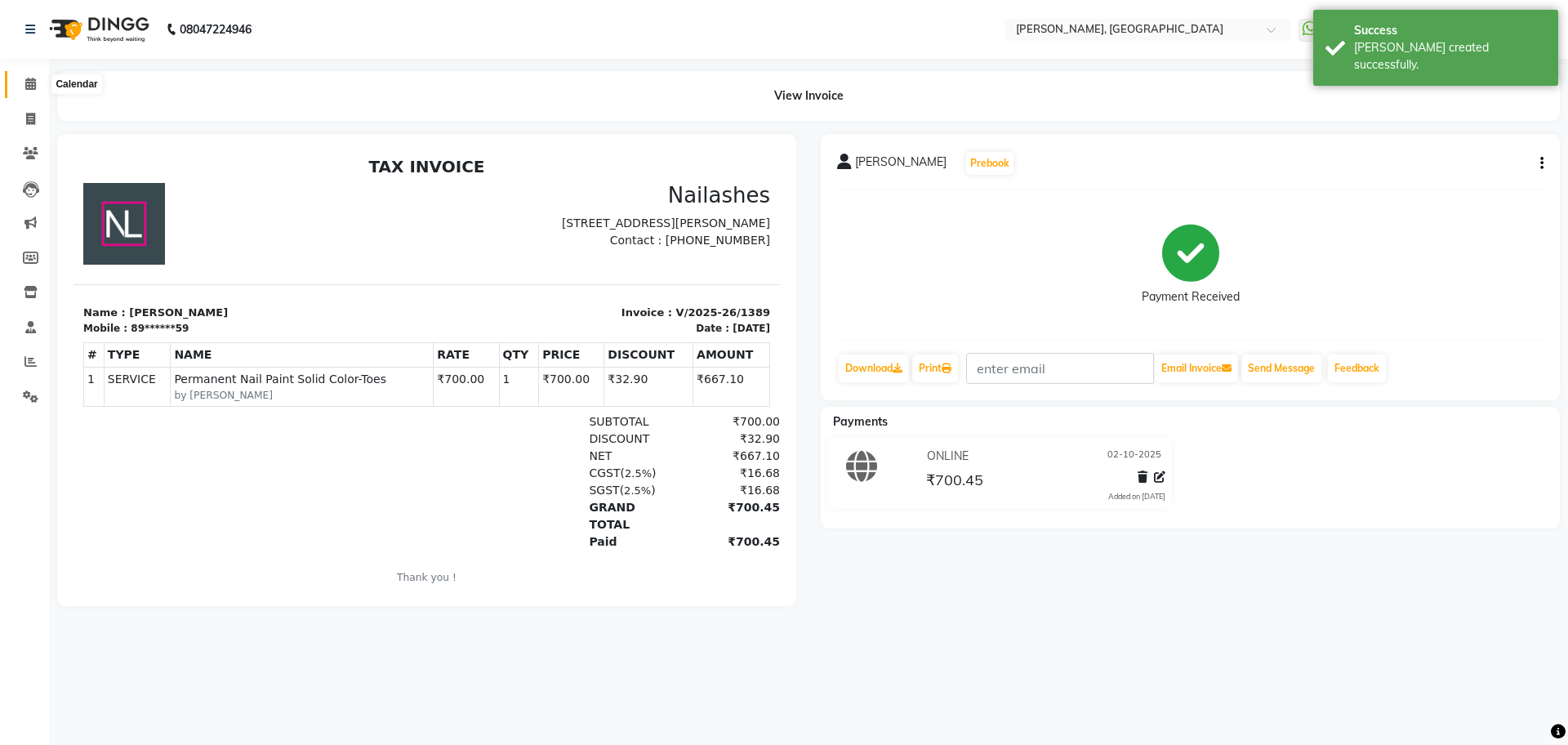
click at [34, 87] on icon at bounding box center [31, 84] width 11 height 13
